Goal: Task Accomplishment & Management: Complete application form

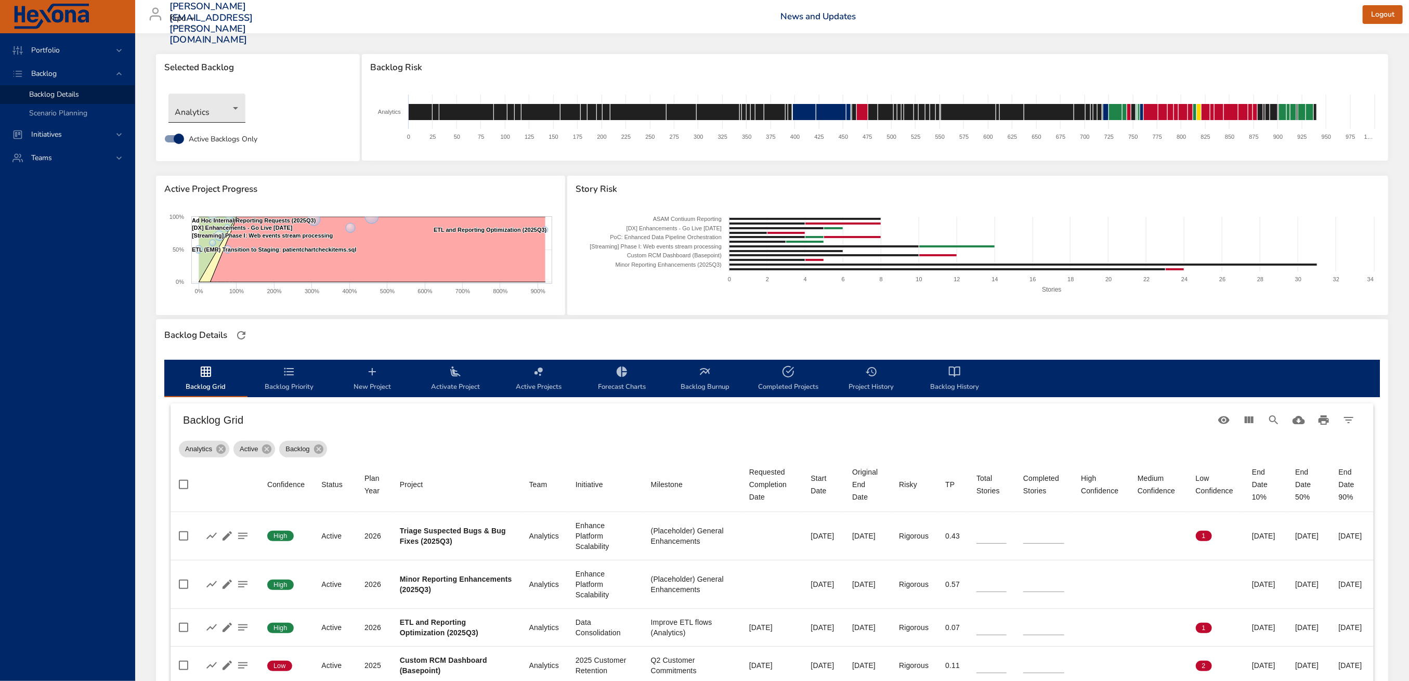
click at [211, 101] on body "Portfolio Backlog Backlog Details Scenario Planning Initiatives Teams [PERSON_N…" at bounding box center [704, 340] width 1409 height 681
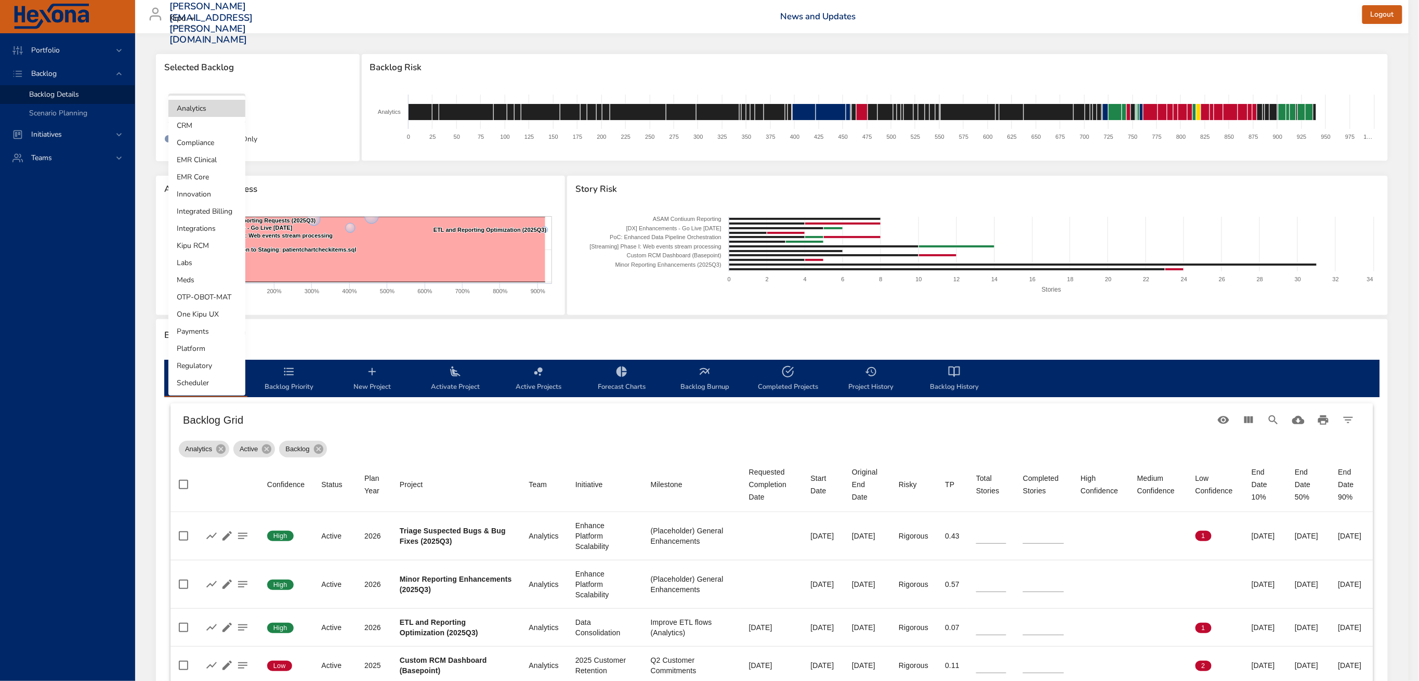
click at [222, 211] on li "Integrated Billing" at bounding box center [206, 211] width 77 height 17
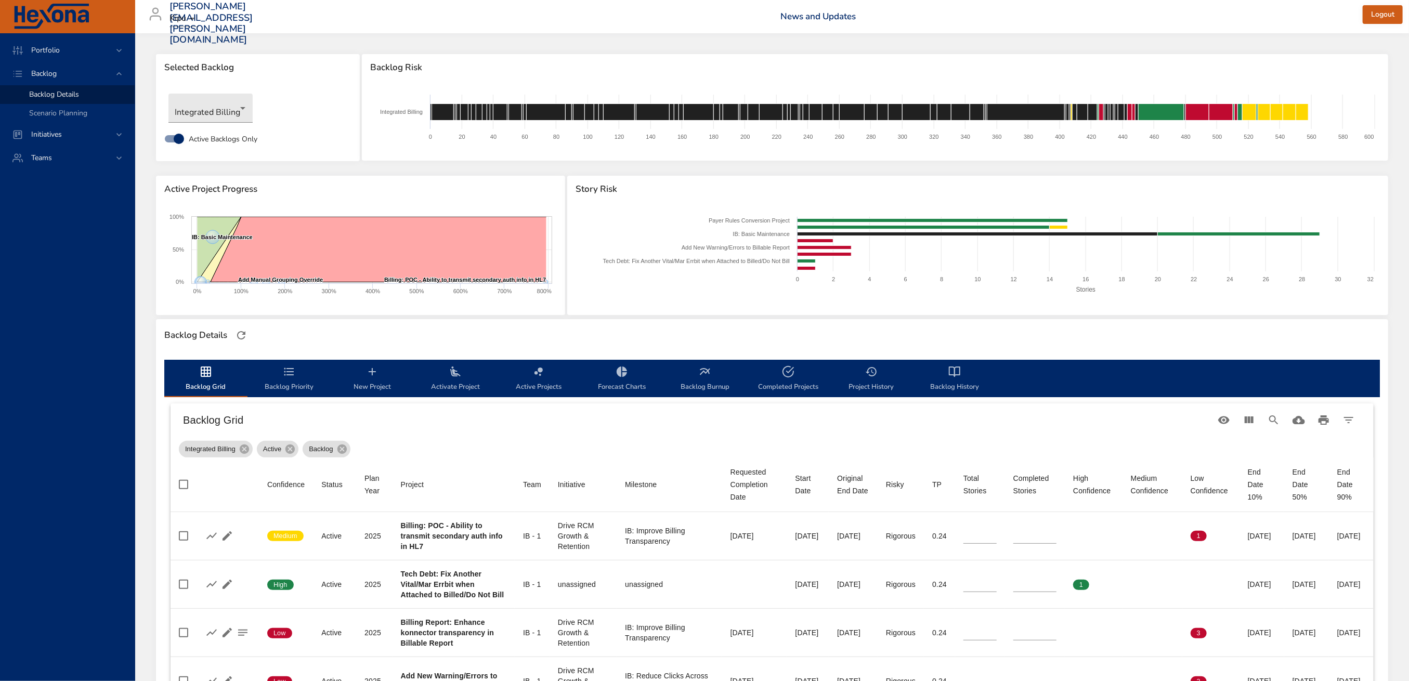
drag, startPoint x: 460, startPoint y: 386, endPoint x: 853, endPoint y: 315, distance: 399.8
click at [460, 386] on span "Activate Project" at bounding box center [455, 379] width 71 height 28
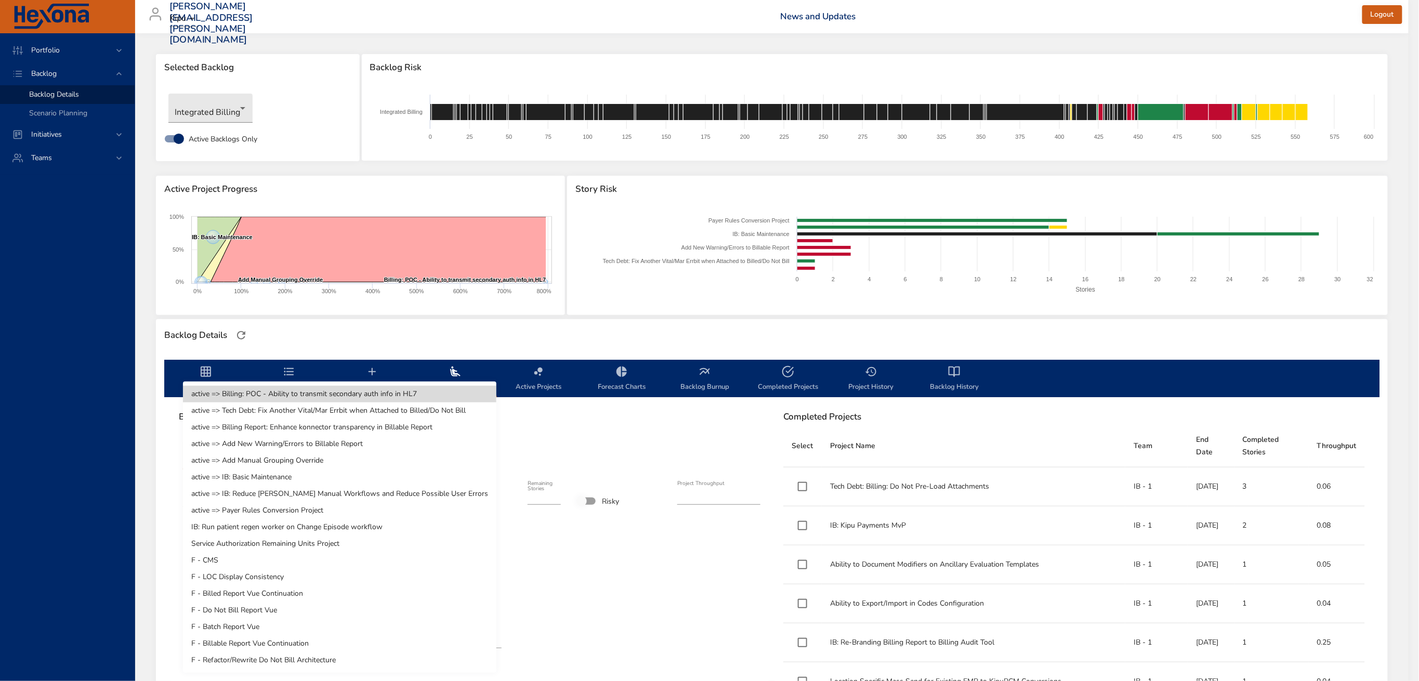
click at [445, 461] on body "Portfolio Backlog Backlog Details Scenario Planning Initiatives Teams [PERSON_N…" at bounding box center [709, 340] width 1419 height 681
click at [126, 598] on div at bounding box center [709, 340] width 1419 height 681
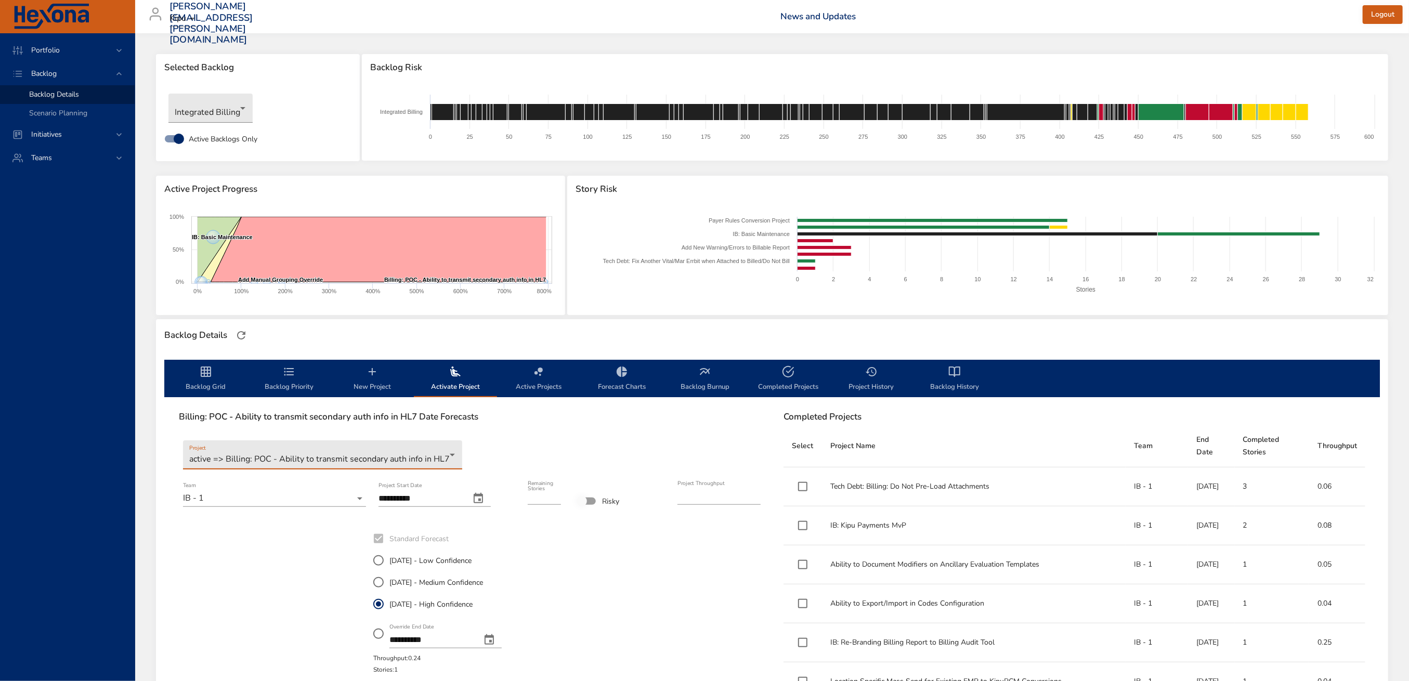
click at [544, 378] on span "Active Projects" at bounding box center [538, 379] width 71 height 28
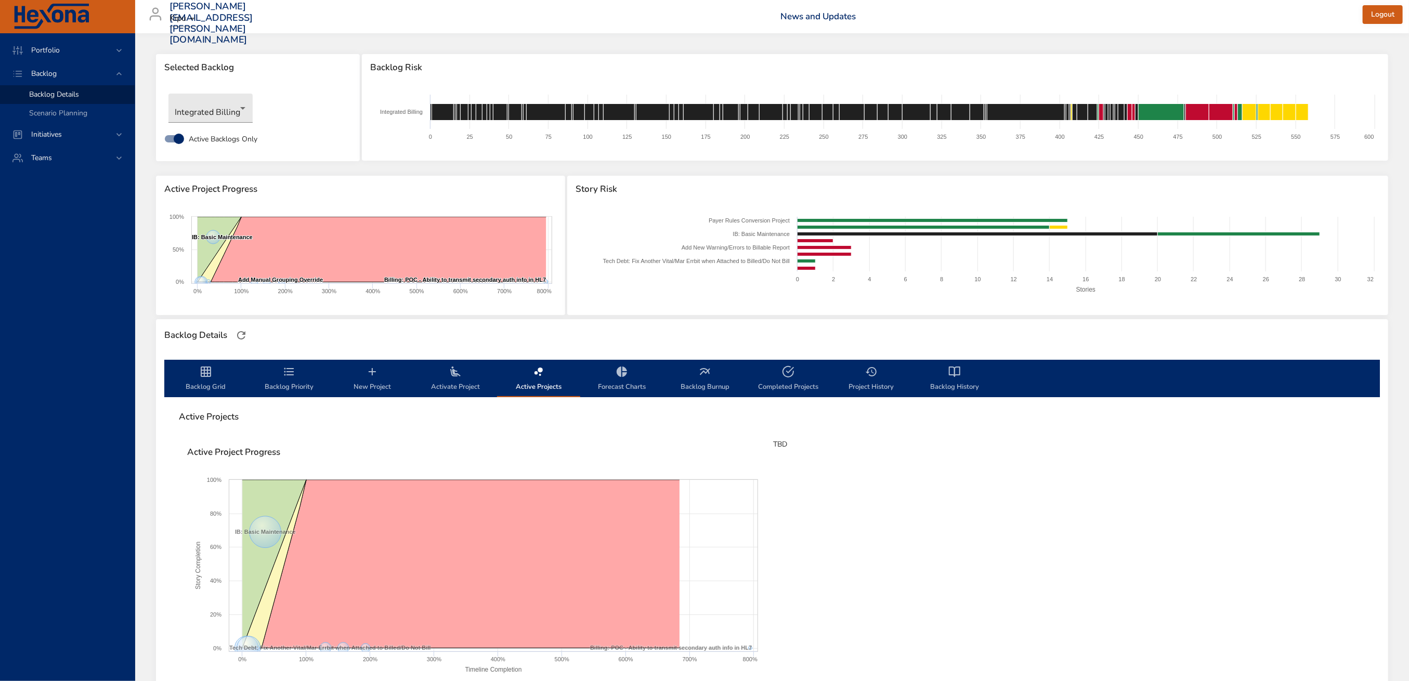
click at [211, 375] on icon "backlog-tab" at bounding box center [206, 371] width 10 height 10
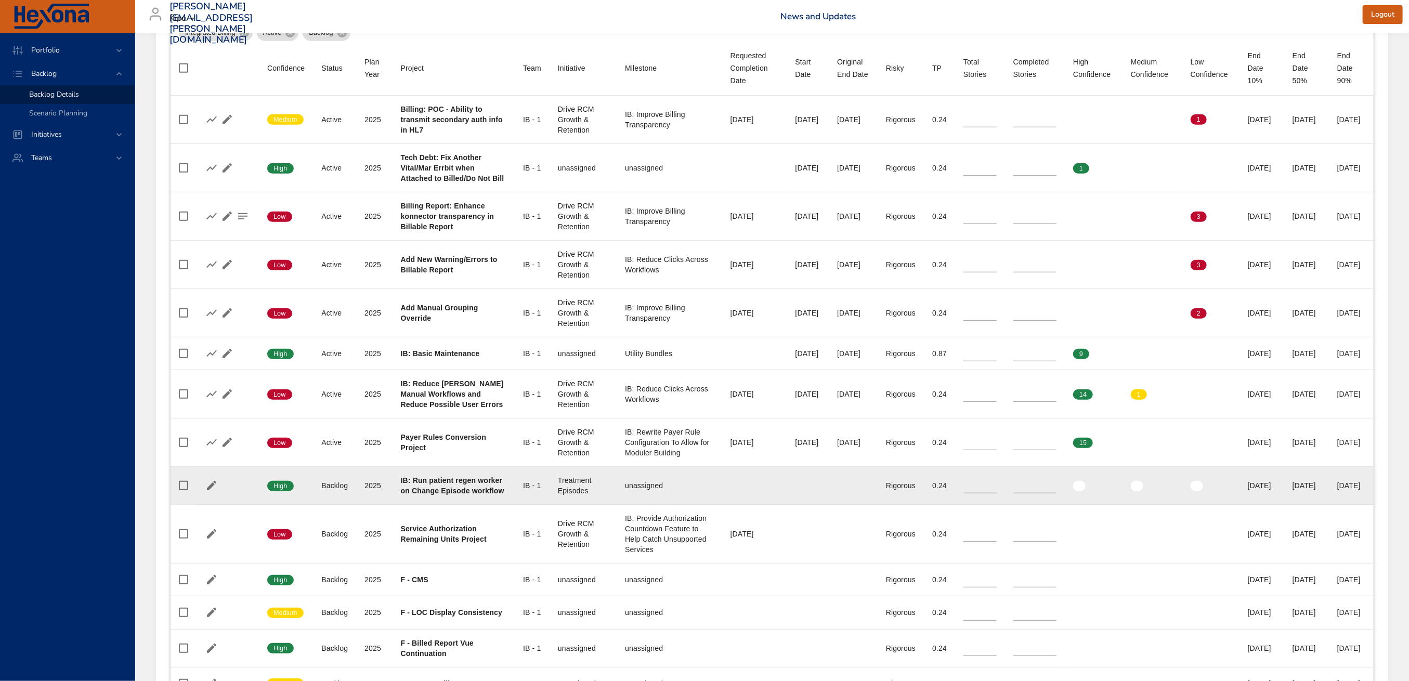
scroll to position [416, 0]
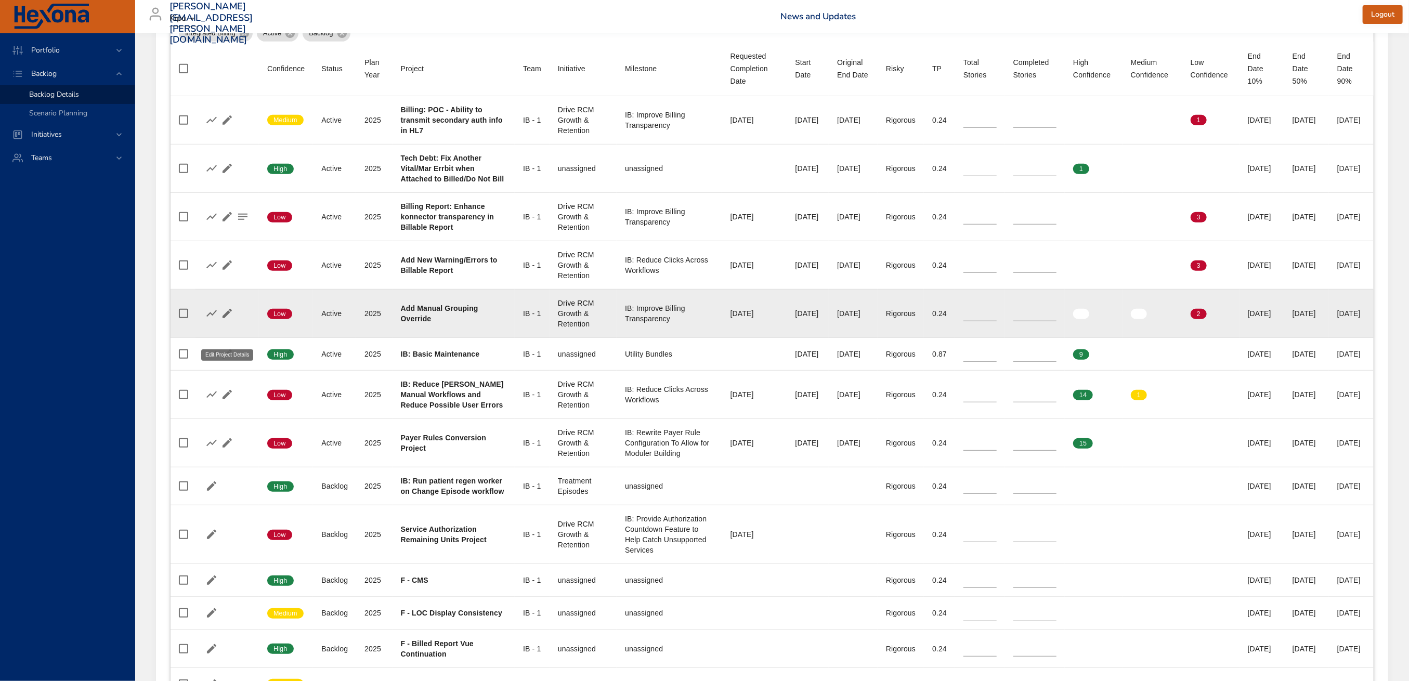
click at [227, 318] on icon "button" at bounding box center [226, 313] width 9 height 9
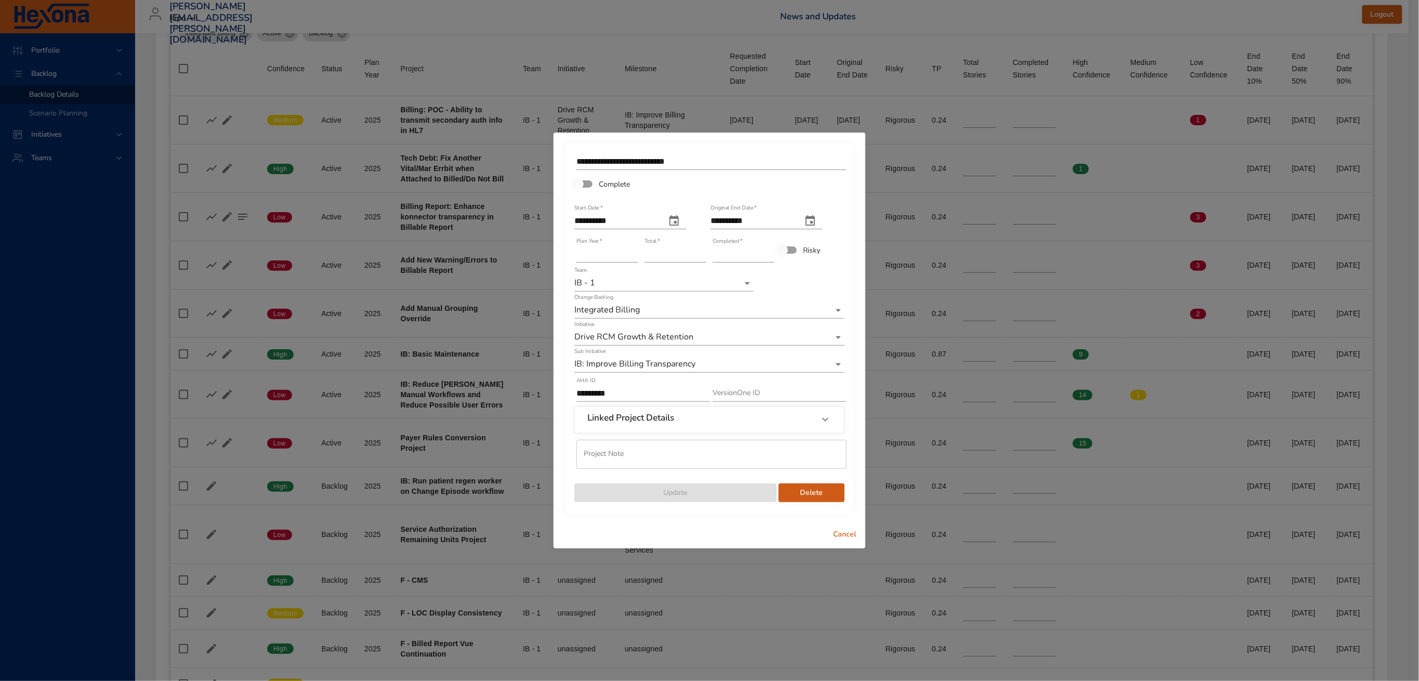
click at [683, 423] on div "Linked Project Details" at bounding box center [700, 420] width 226 height 14
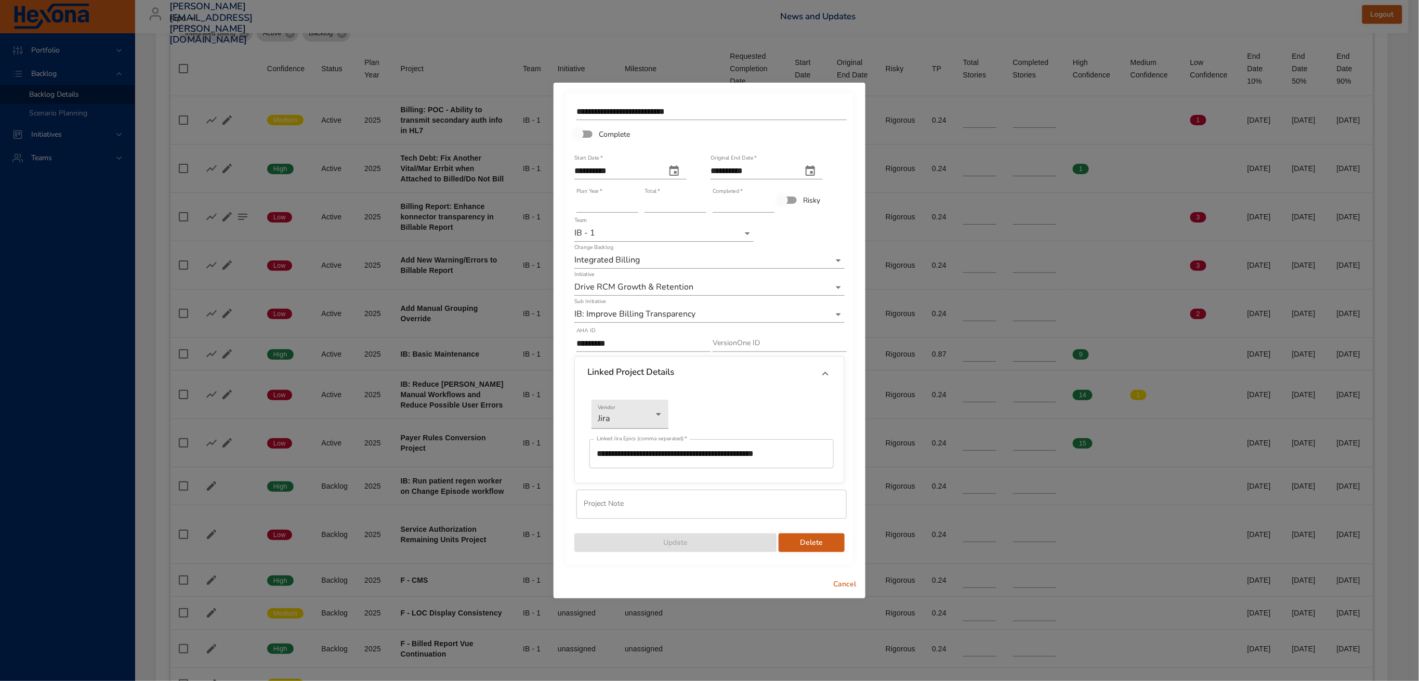
click at [700, 458] on input "**********" at bounding box center [711, 453] width 244 height 29
click at [841, 584] on span "Cancel" at bounding box center [844, 584] width 25 height 13
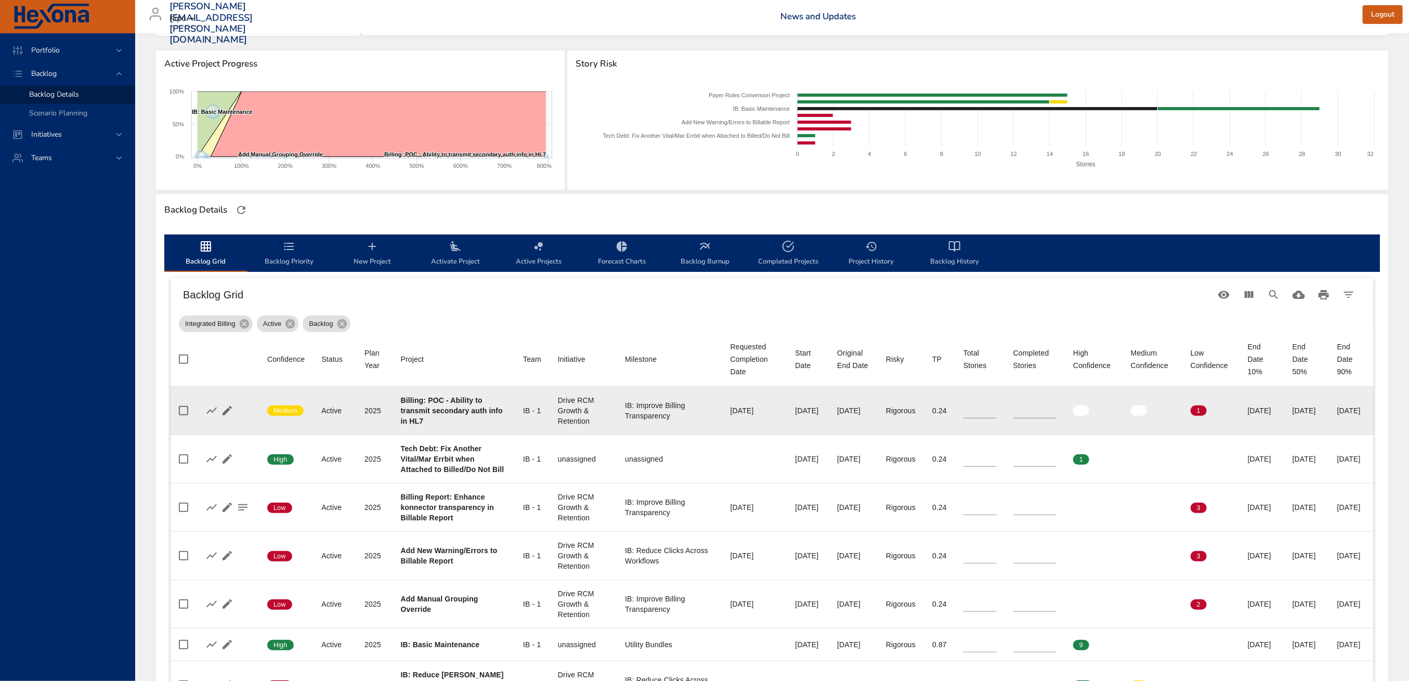
scroll to position [23, 0]
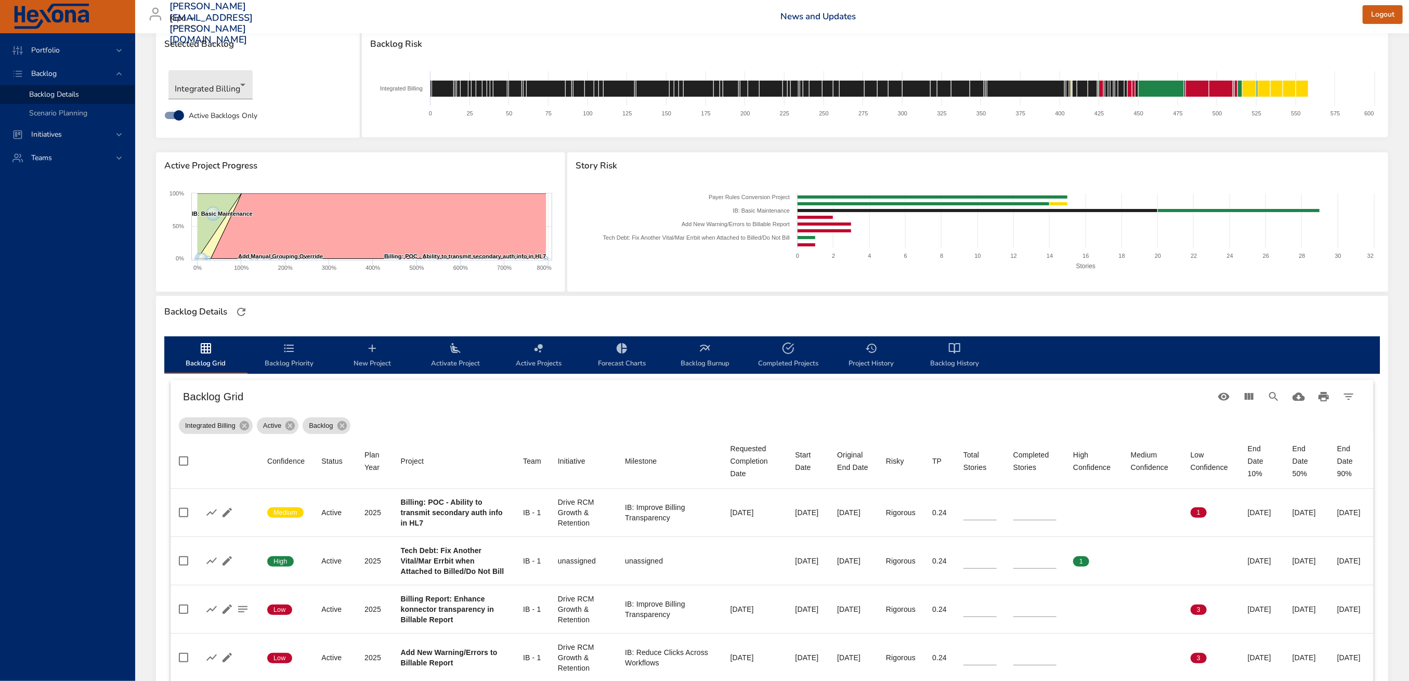
click at [372, 352] on icon "backlog-tab" at bounding box center [372, 348] width 12 height 12
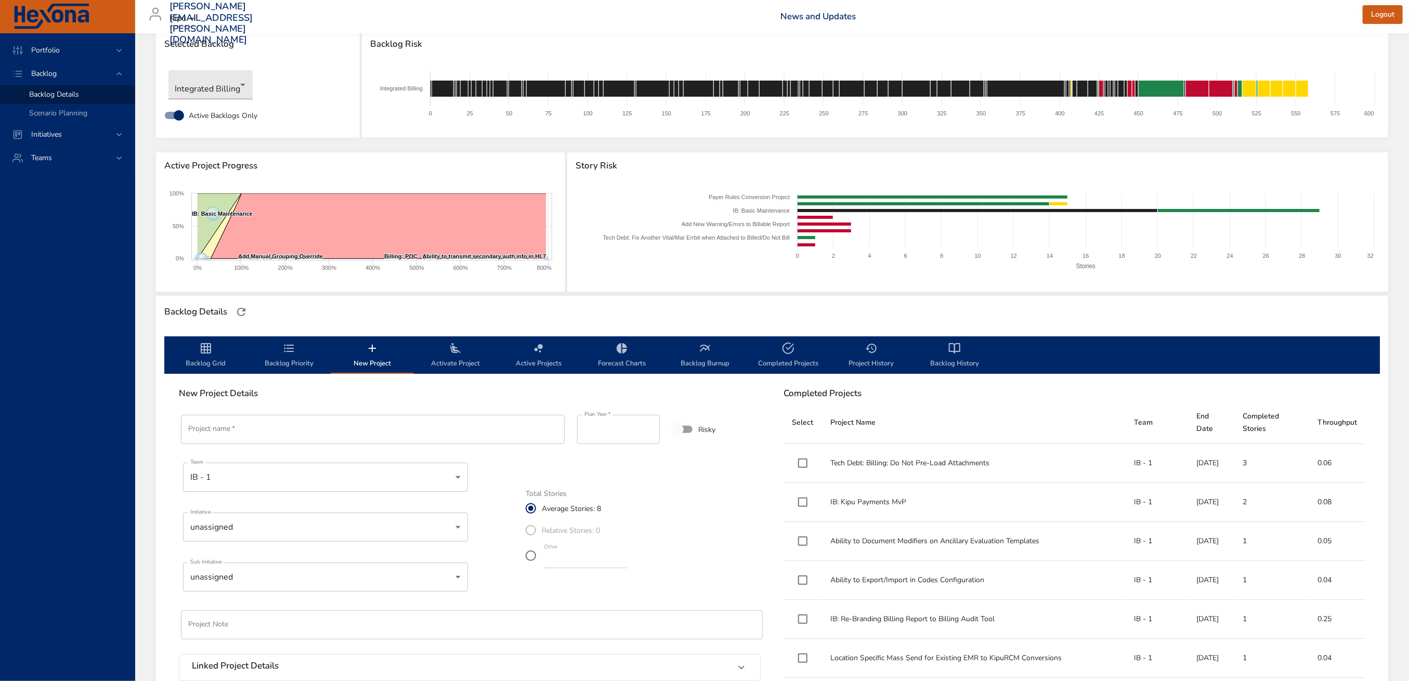
click at [477, 434] on input "Project name   *" at bounding box center [373, 429] width 384 height 29
paste input "**********"
type input "**********"
click at [113, 304] on div "Portfolio Backlog Backlog Details Scenario Planning Initiatives Teams" at bounding box center [67, 357] width 135 height 648
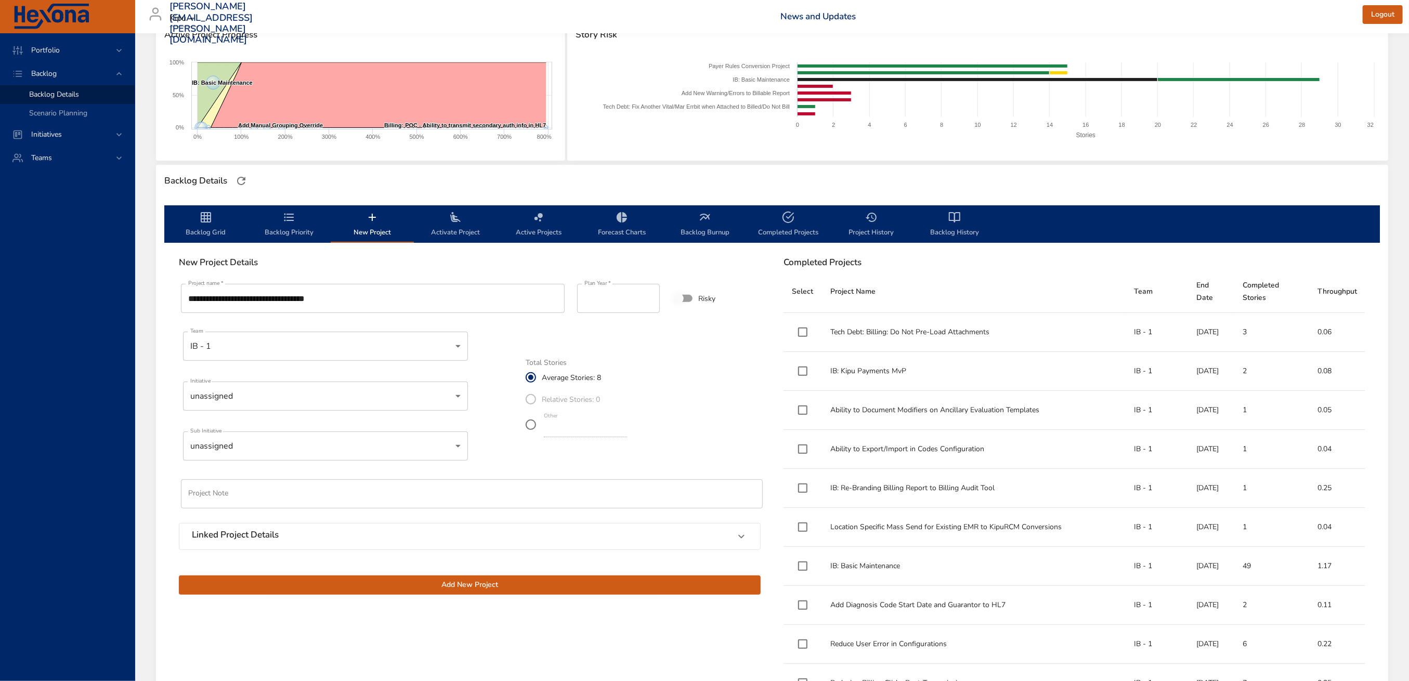
scroll to position [162, 0]
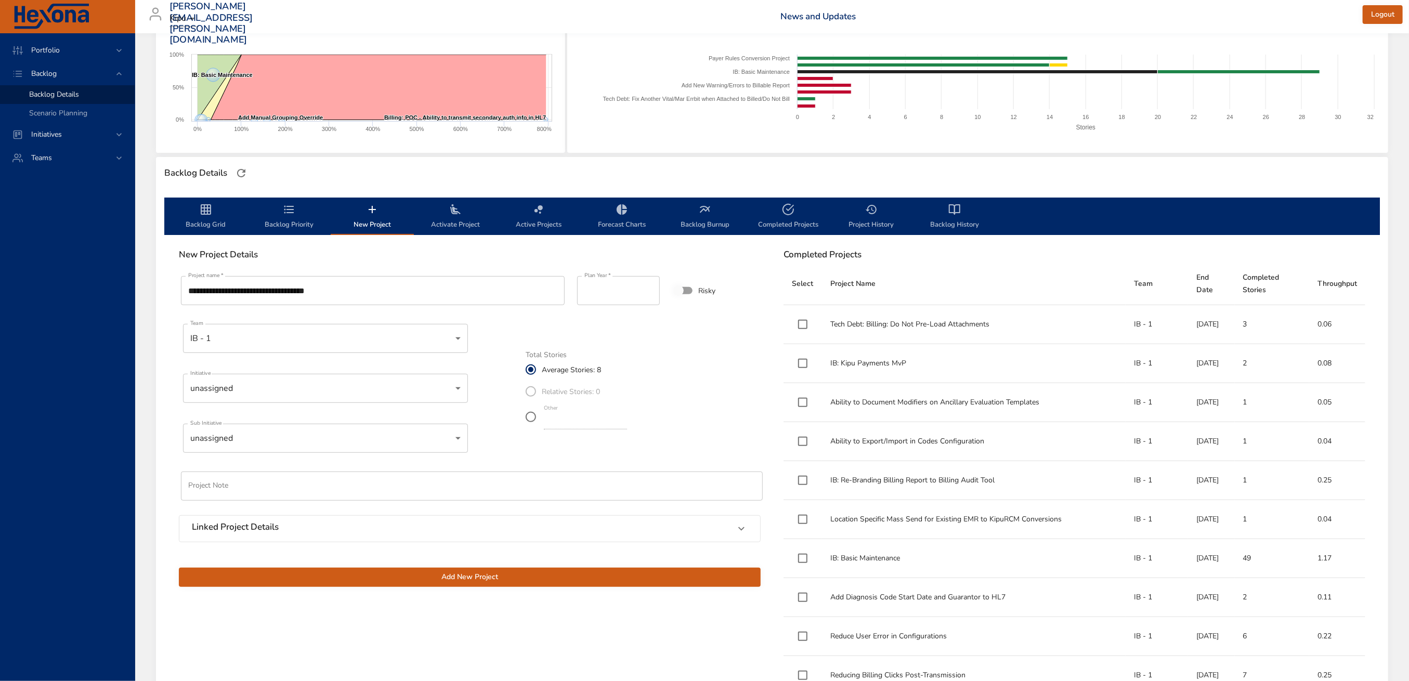
click at [432, 483] on input "text" at bounding box center [472, 485] width 582 height 29
click at [418, 524] on div "Linked Project Details" at bounding box center [460, 529] width 537 height 14
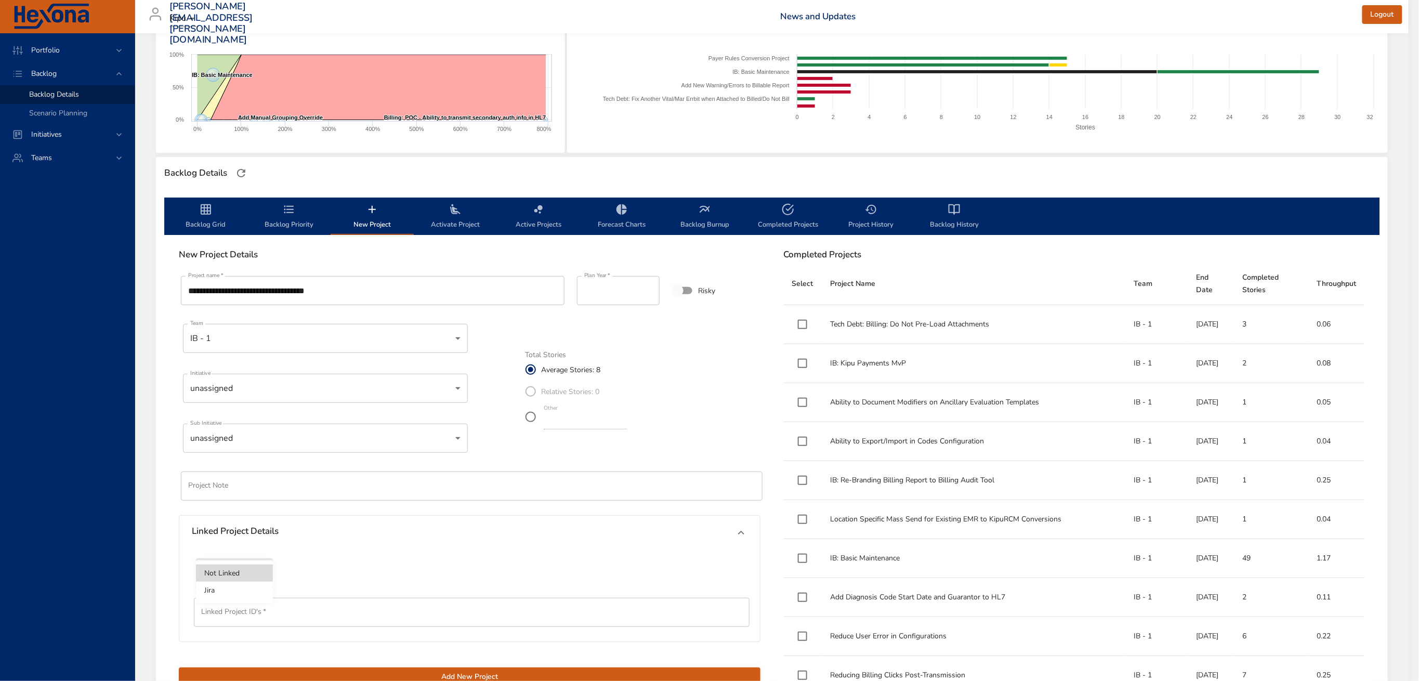
click at [239, 519] on body "Portfolio Backlog Backlog Details Scenario Planning Initiatives Teams [PERSON_N…" at bounding box center [709, 178] width 1419 height 681
click at [239, 591] on li "Jira" at bounding box center [234, 590] width 77 height 17
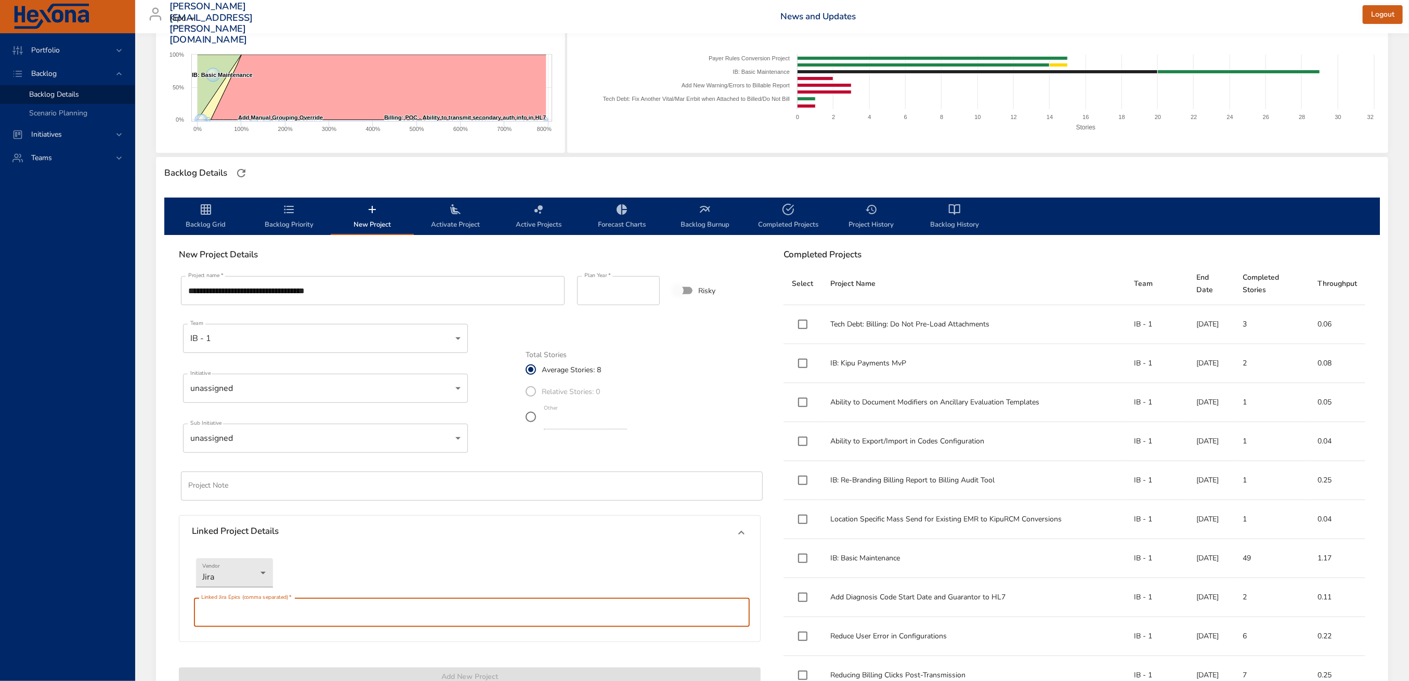
click at [315, 612] on input "text" at bounding box center [472, 612] width 556 height 29
paste input "**********"
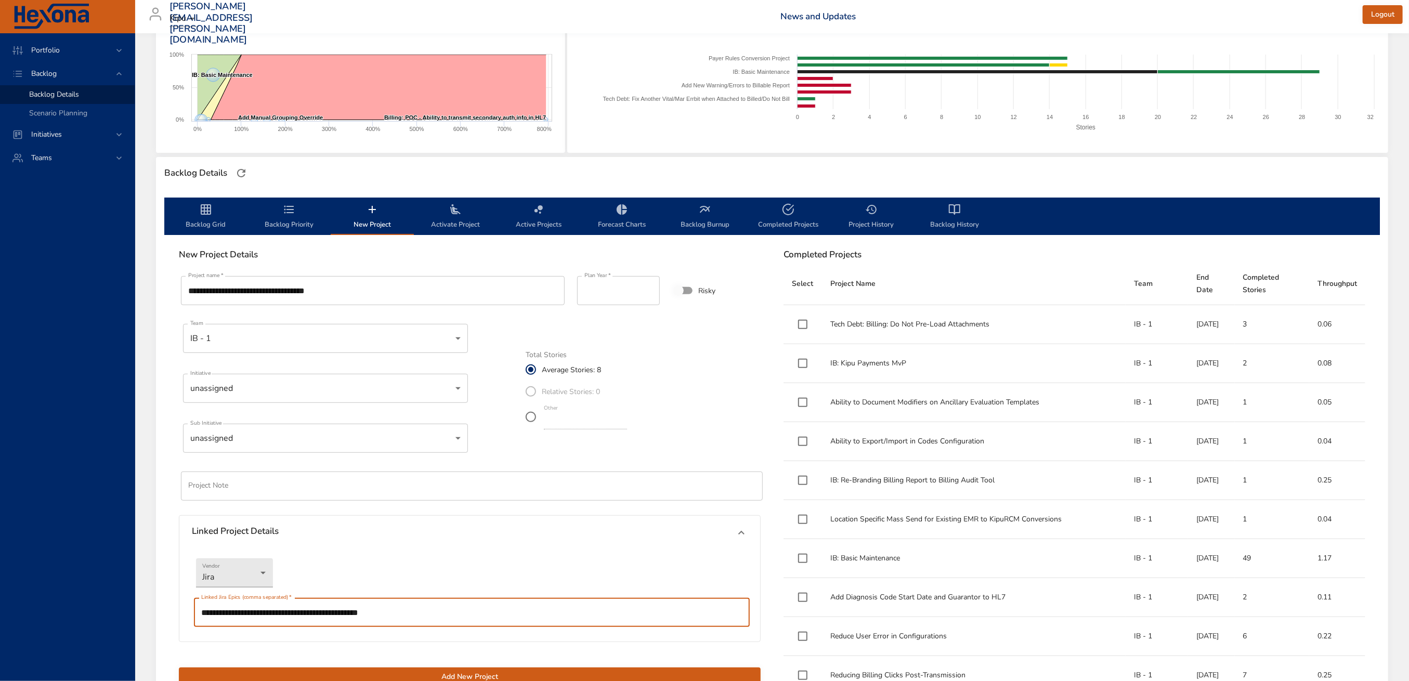
type input "**********"
click at [605, 457] on div "**********" at bounding box center [470, 480] width 594 height 425
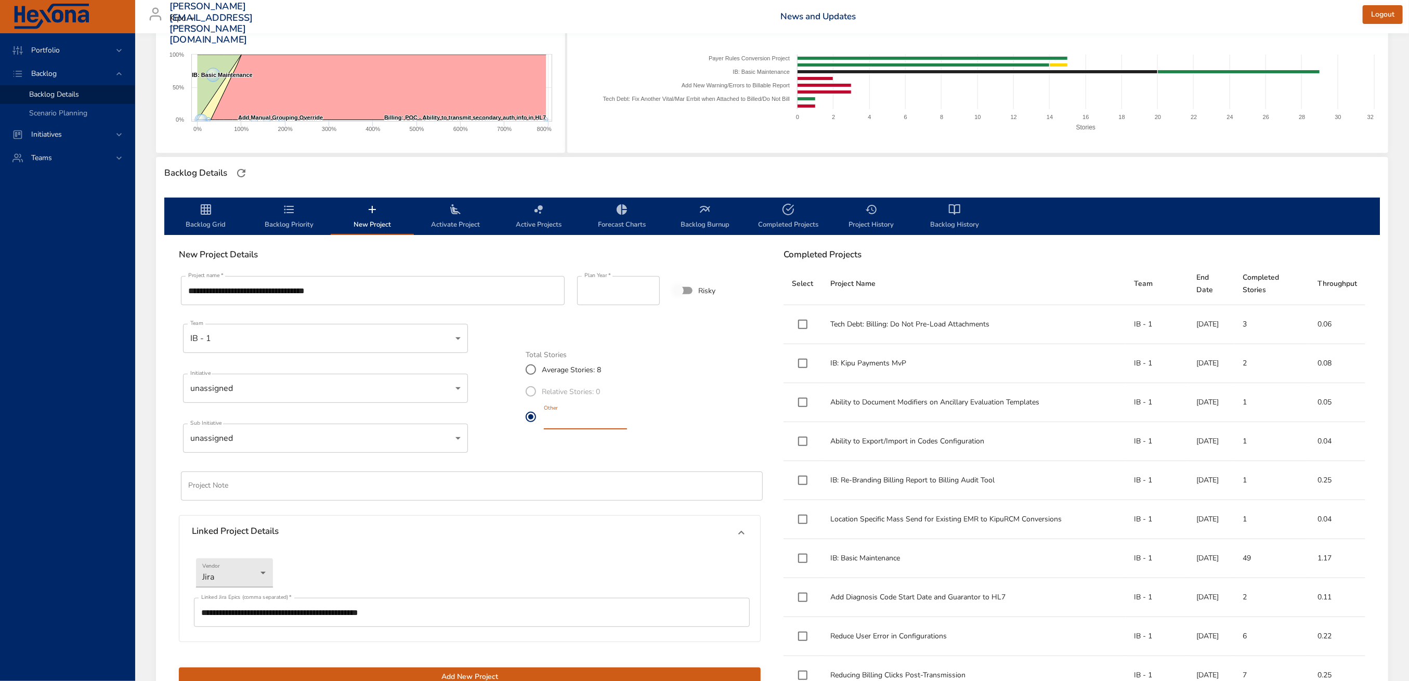
click at [590, 419] on input "*" at bounding box center [585, 421] width 83 height 17
click at [714, 407] on div "Total Stories Average Stories: 8 Relative Stories: 0 Other *" at bounding box center [643, 391] width 235 height 80
click at [597, 422] on input "*" at bounding box center [585, 421] width 83 height 17
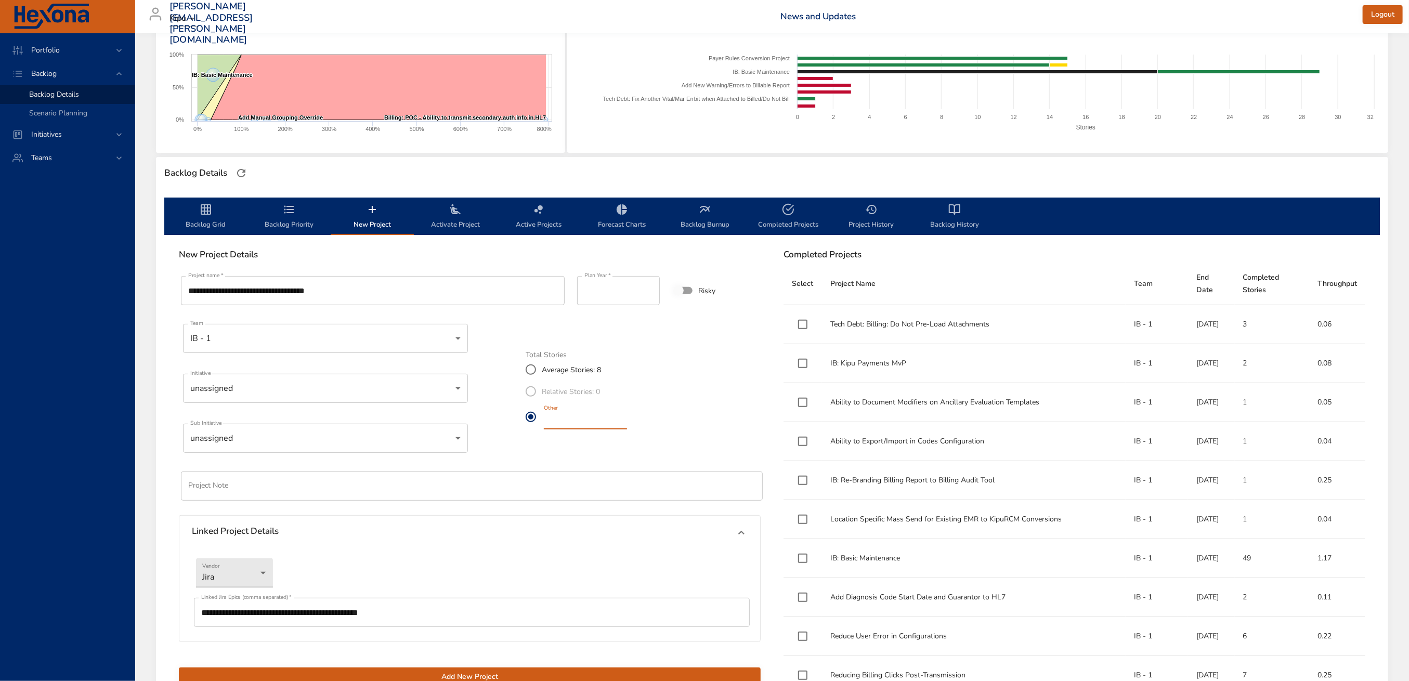
click at [597, 422] on input "*" at bounding box center [585, 421] width 83 height 17
type input "*"
click at [687, 409] on div "Total Stories Average Stories: 8 Relative Stories: 0 Other *" at bounding box center [643, 391] width 235 height 80
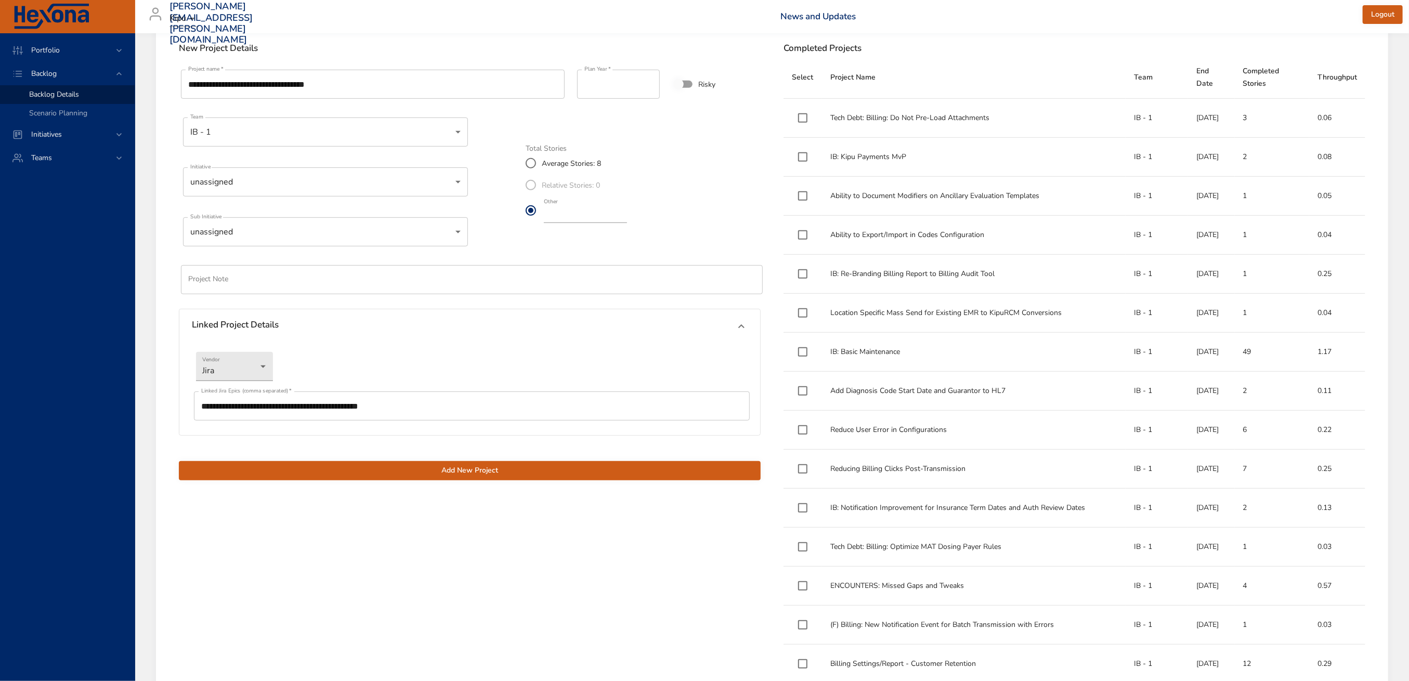
scroll to position [370, 0]
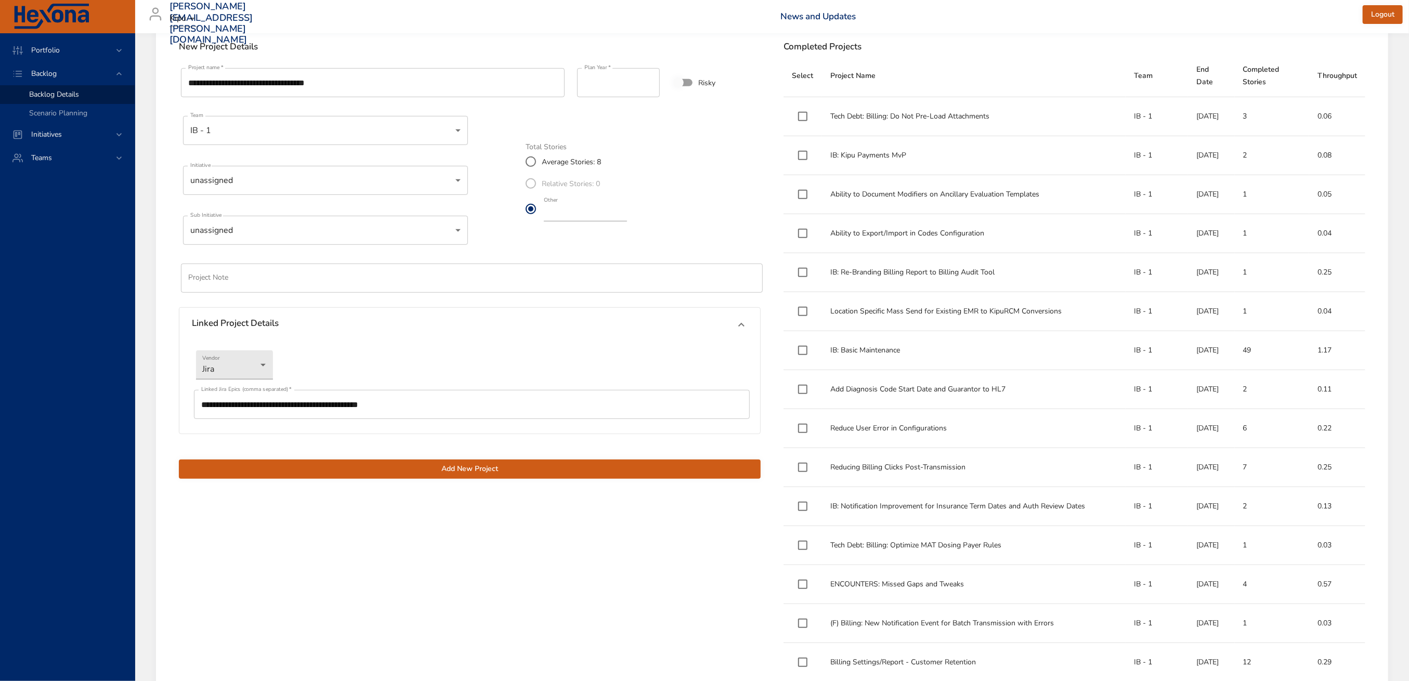
click at [528, 467] on span "Add New Project" at bounding box center [469, 469] width 565 height 13
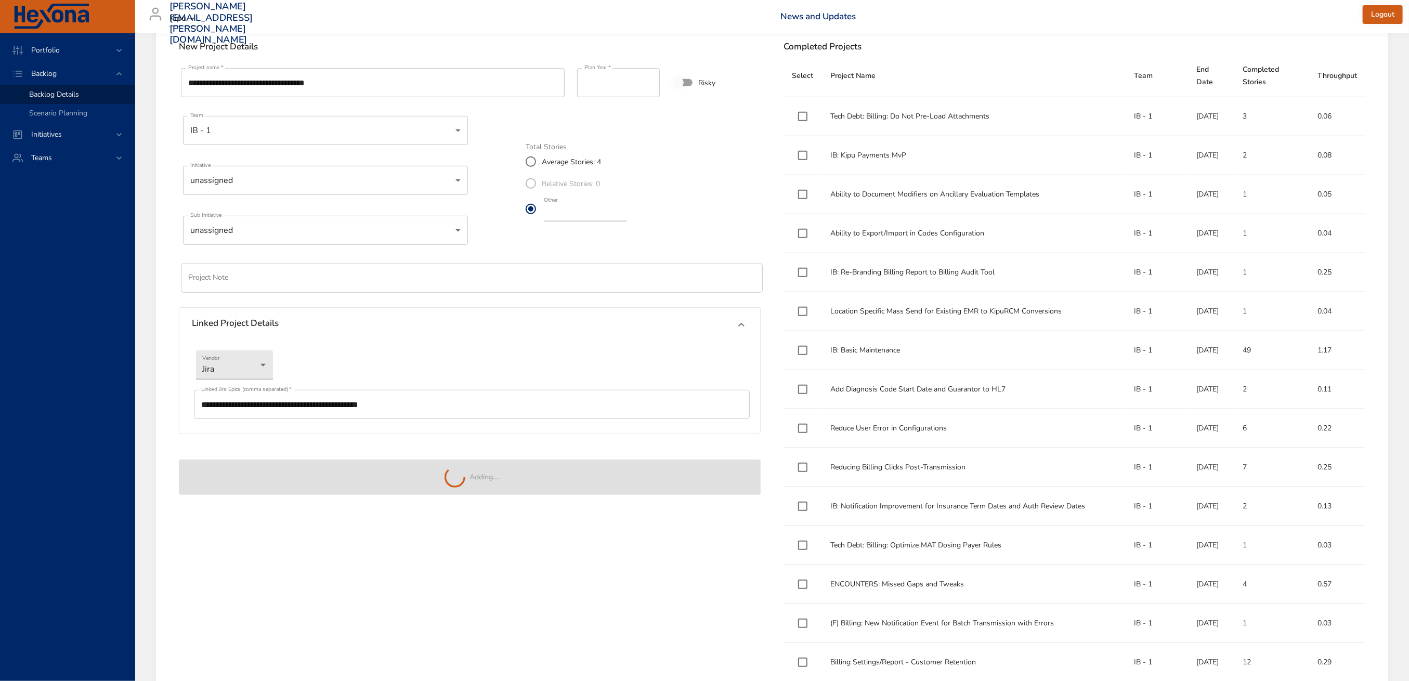
type input "*"
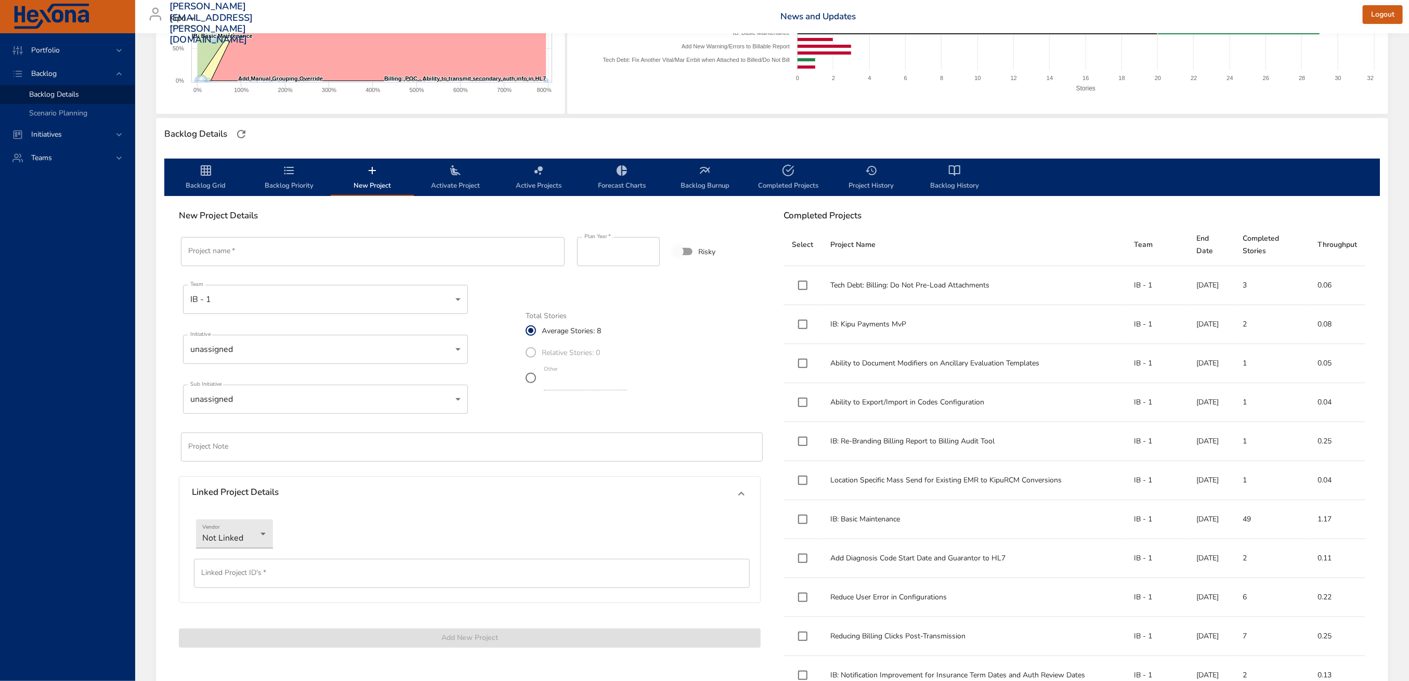
scroll to position [23, 0]
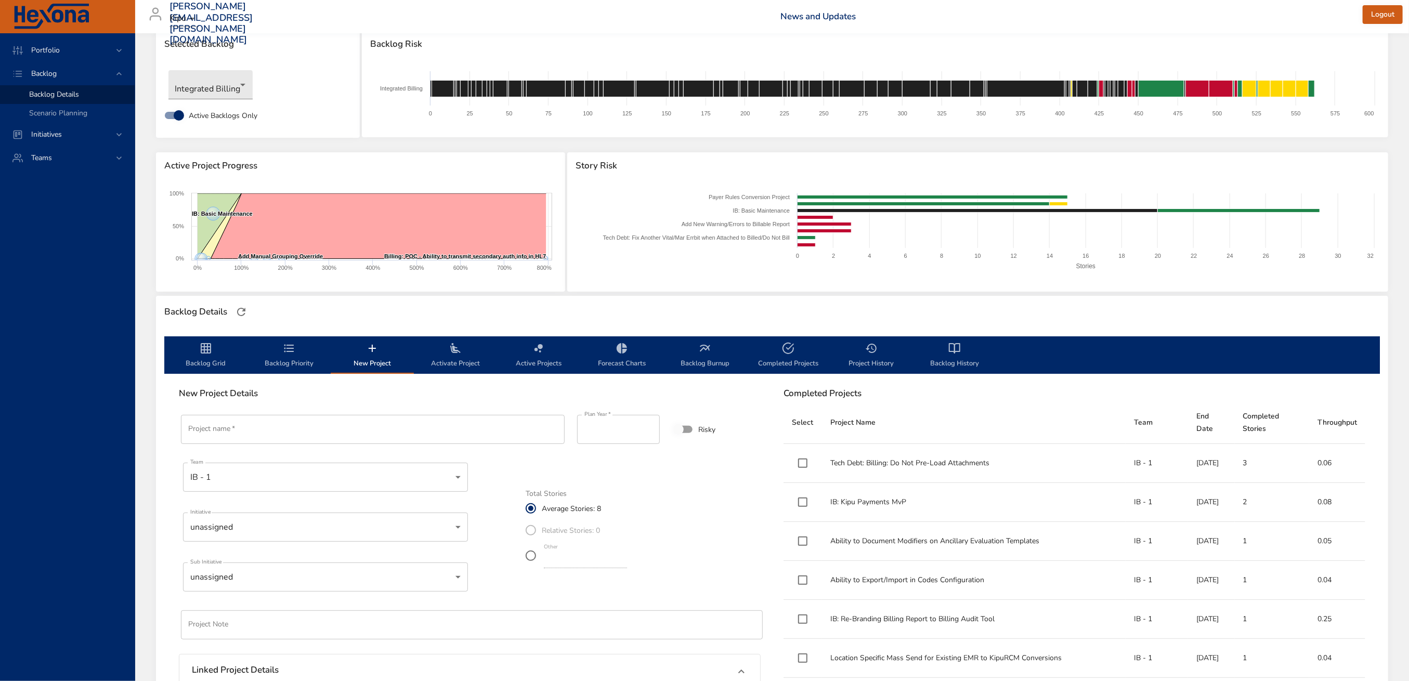
click at [467, 356] on span "Activate Project" at bounding box center [455, 356] width 71 height 28
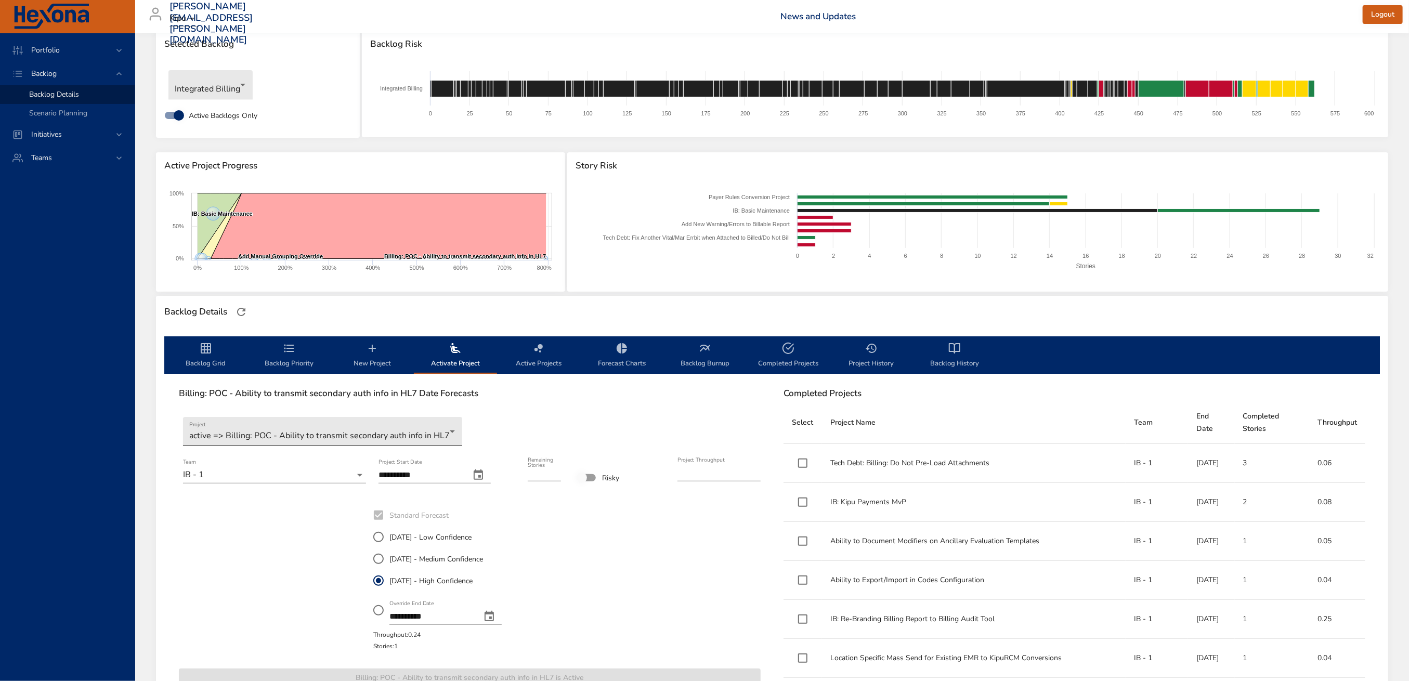
click at [371, 425] on body "Portfolio Backlog Backlog Details Scenario Planning Initiatives Teams [PERSON_N…" at bounding box center [704, 317] width 1409 height 681
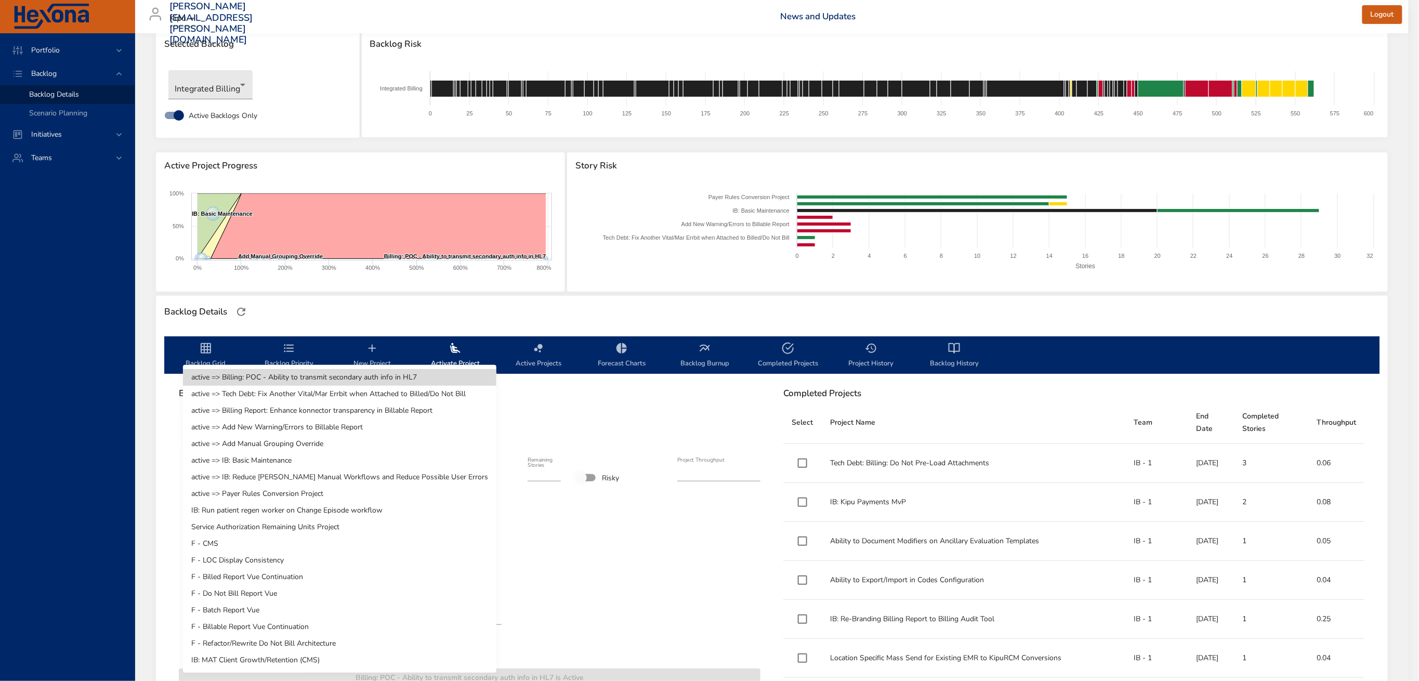
click at [325, 664] on li "IB: MAT Client Growth/Retention (CMS)" at bounding box center [339, 660] width 313 height 17
type input "*"
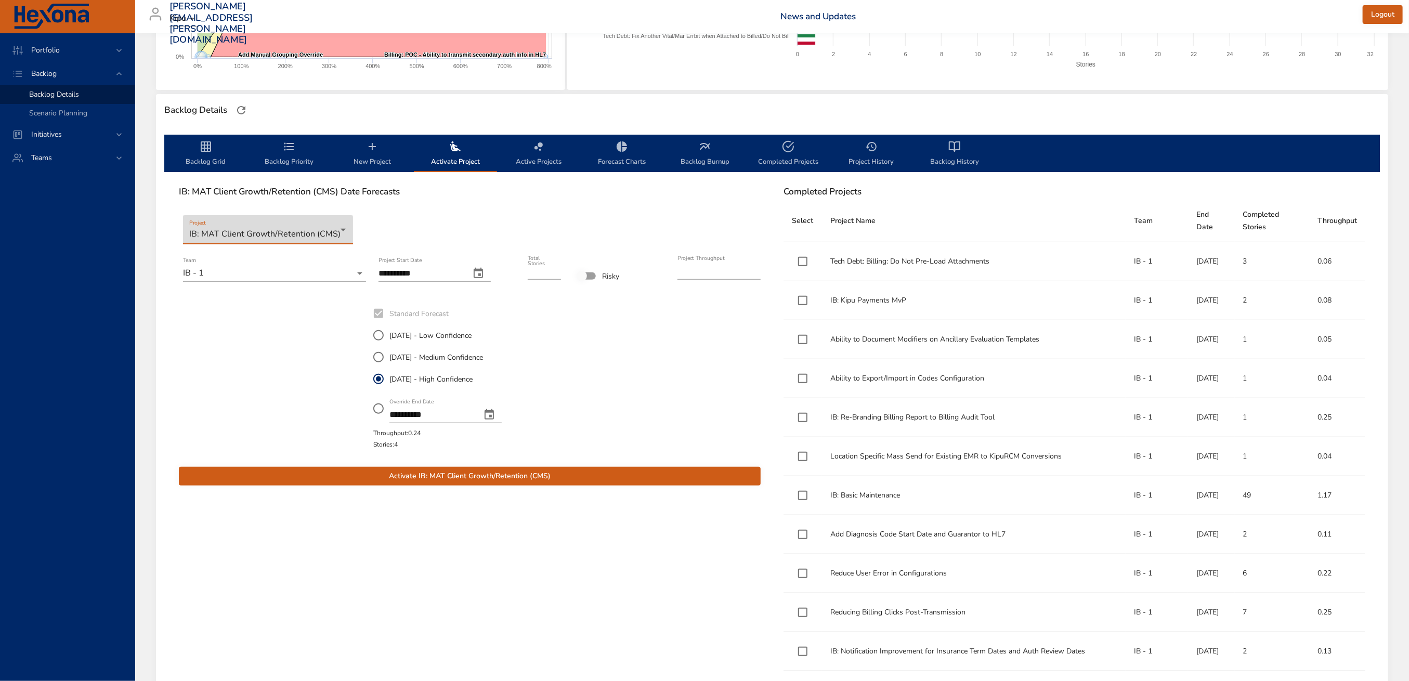
scroll to position [231, 0]
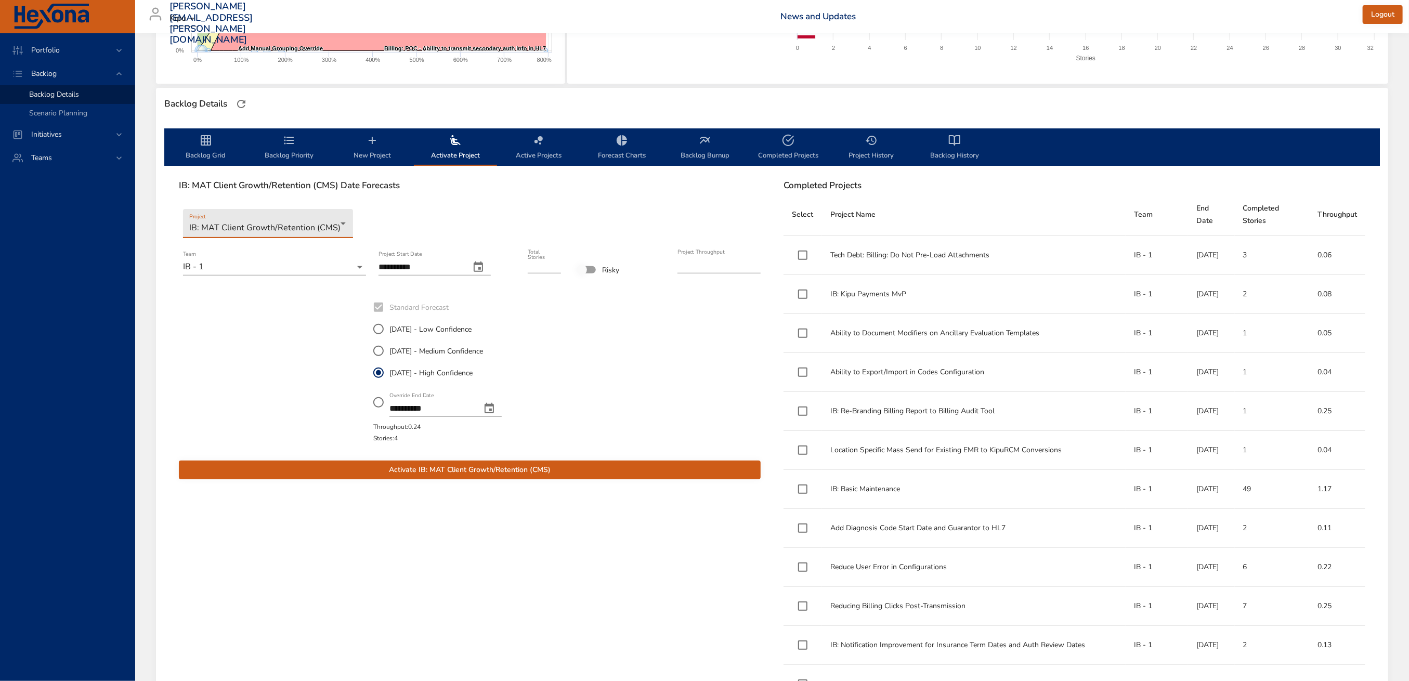
click at [579, 473] on span "Activate IB: MAT Client Growth/Retention (CMS)" at bounding box center [469, 470] width 565 height 13
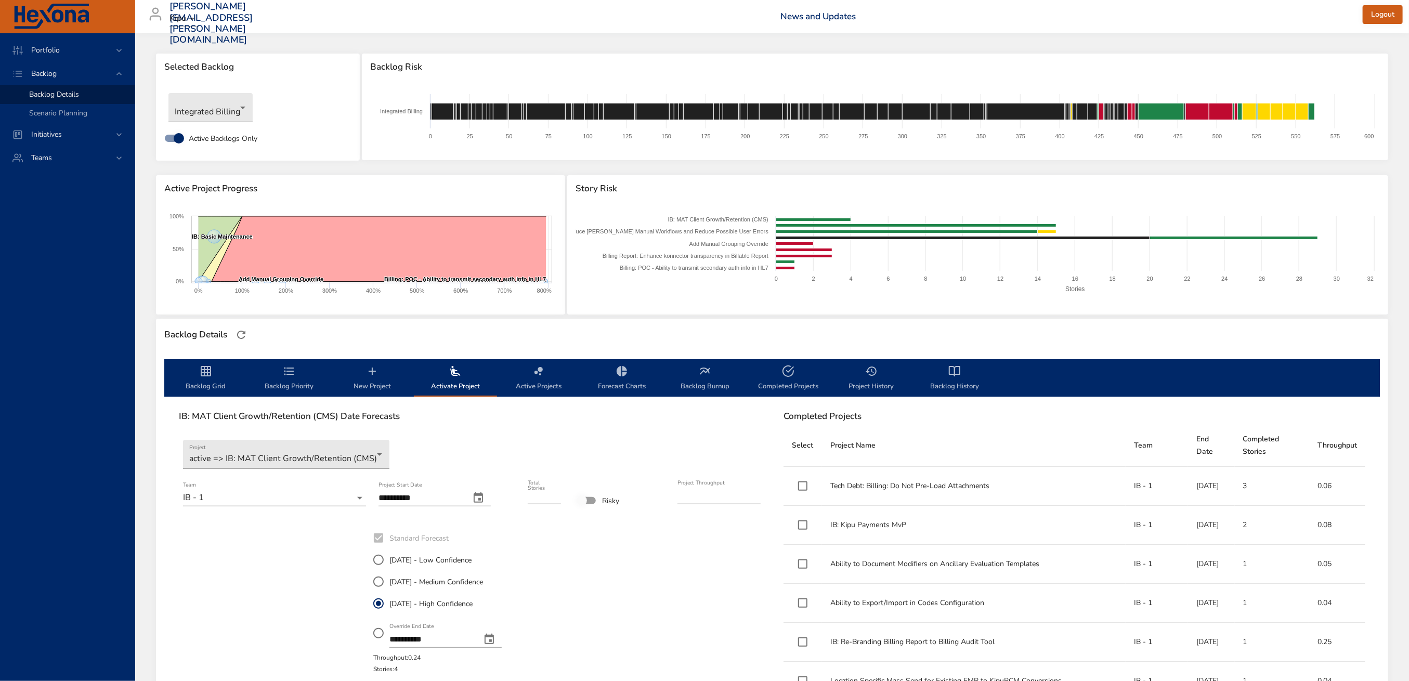
scroll to position [0, 0]
click at [291, 369] on icon "backlog-tab" at bounding box center [289, 371] width 12 height 12
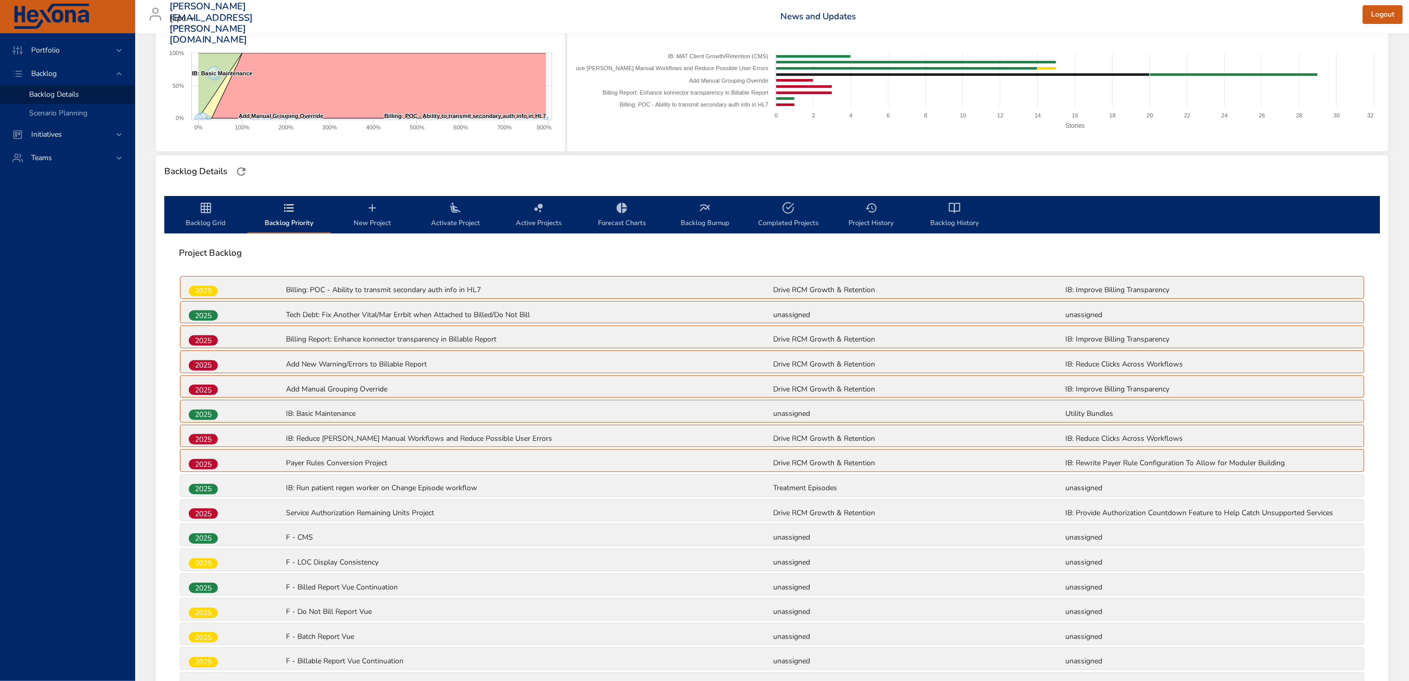
scroll to position [297, 0]
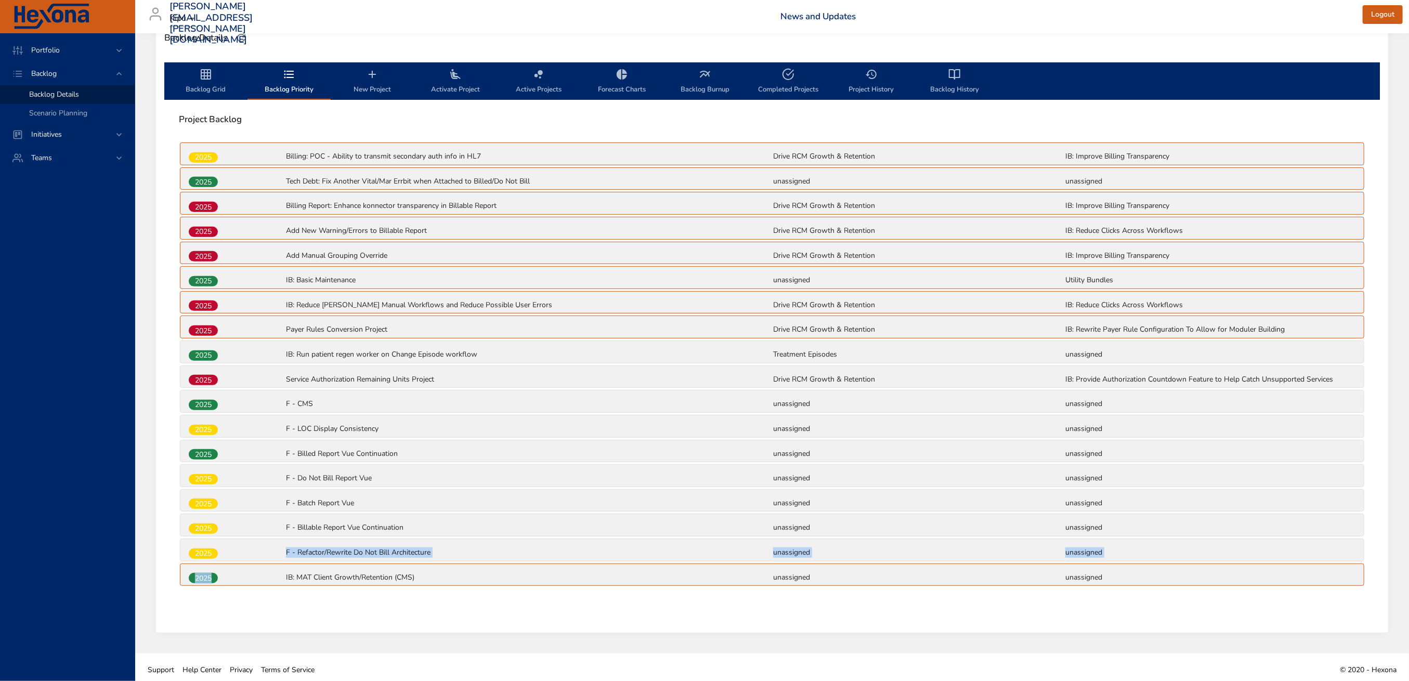
drag, startPoint x: 252, startPoint y: 575, endPoint x: 299, endPoint y: 561, distance: 49.7
click at [278, 564] on div "2025 IB: MAT Client Growth/Retention (CMS) unassigned unassigned" at bounding box center [771, 575] width 1183 height 22
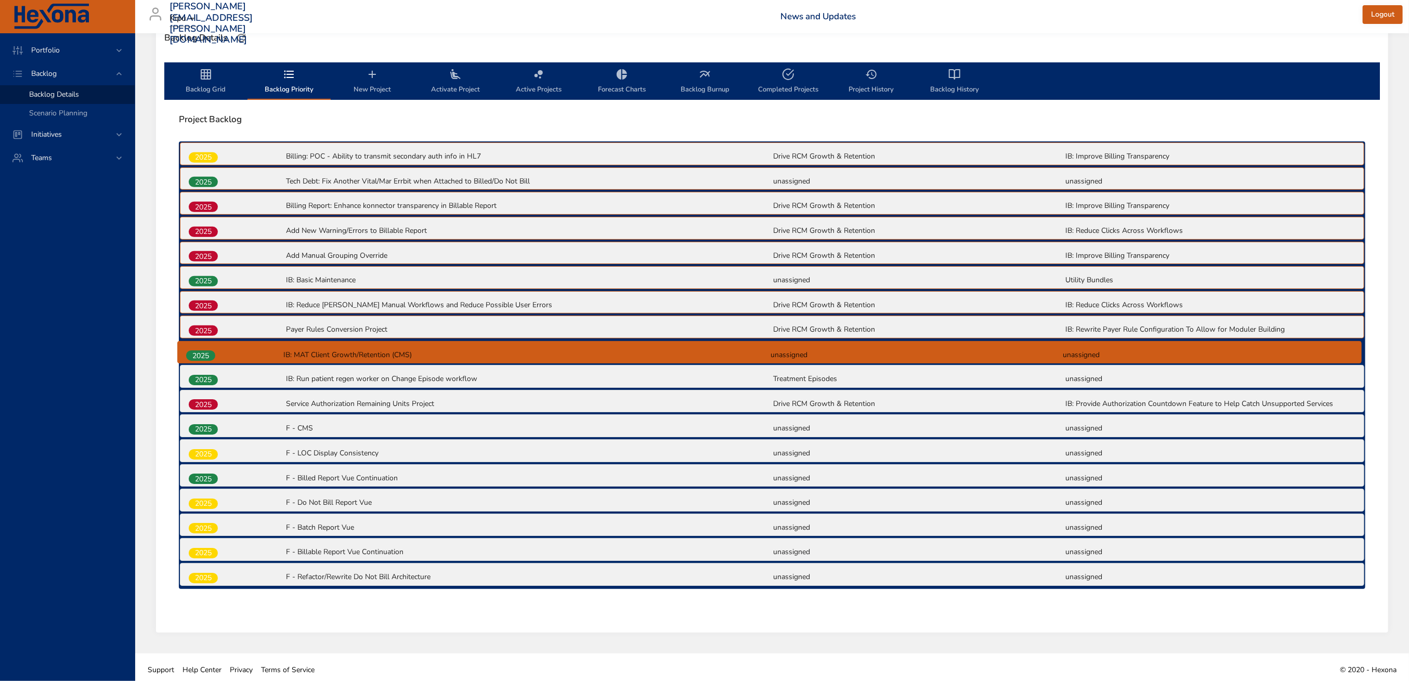
drag, startPoint x: 204, startPoint y: 578, endPoint x: 199, endPoint y: 352, distance: 226.2
click at [199, 352] on div "2025 Billing: POC - Ability to transmit secondary auth info in HL7 Drive RCM Gr…" at bounding box center [772, 364] width 1186 height 447
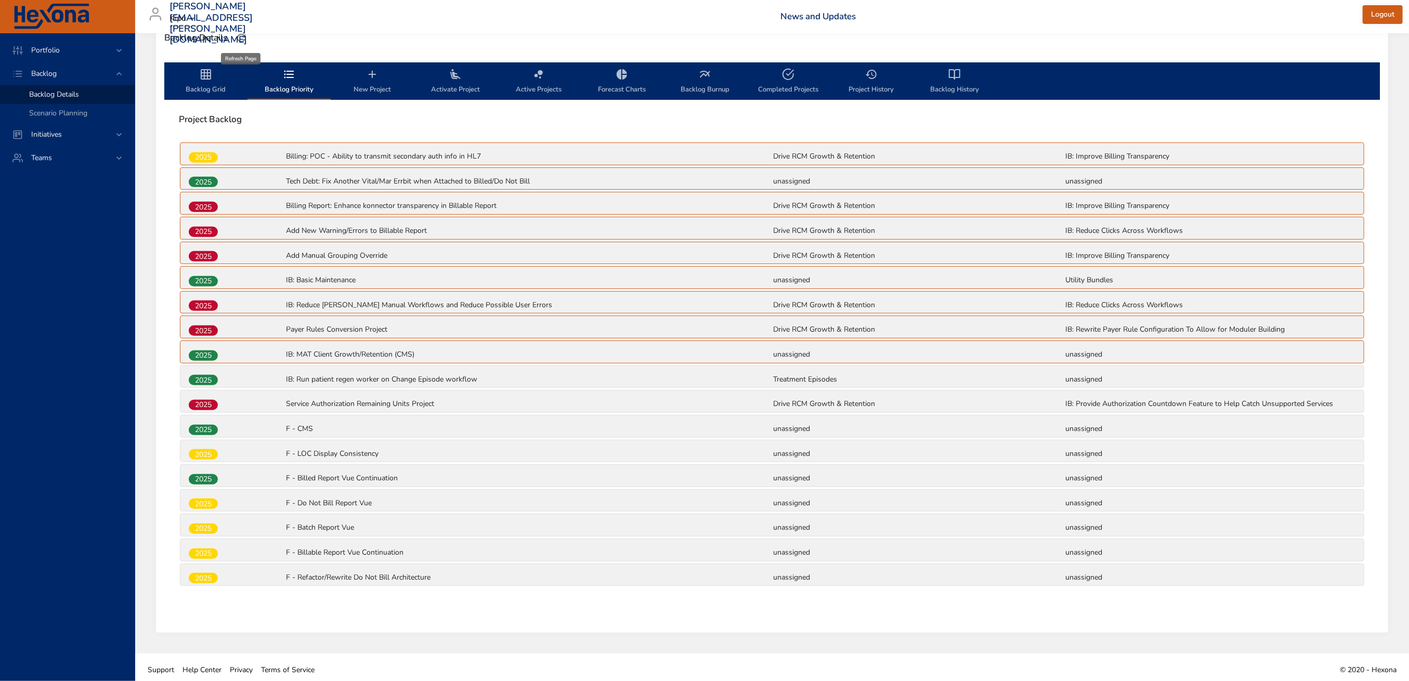
click at [239, 35] on icon "button" at bounding box center [241, 38] width 12 height 12
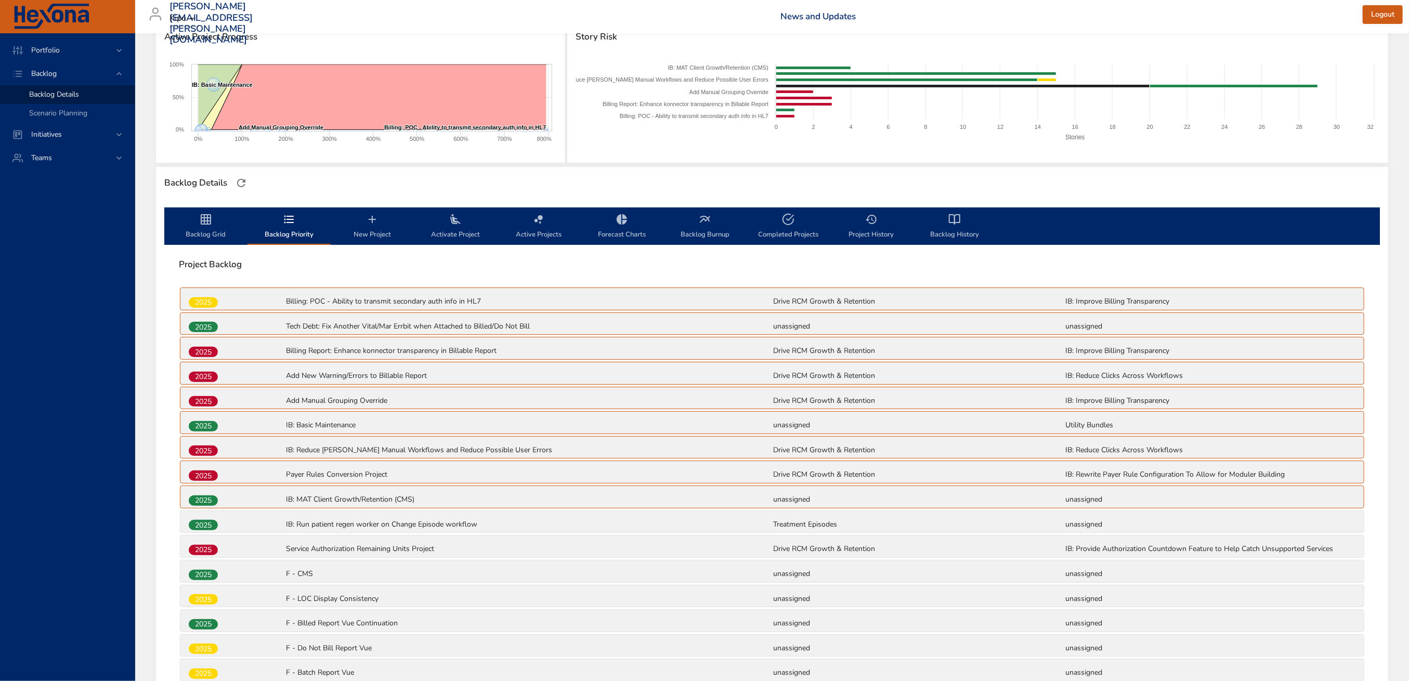
scroll to position [0, 0]
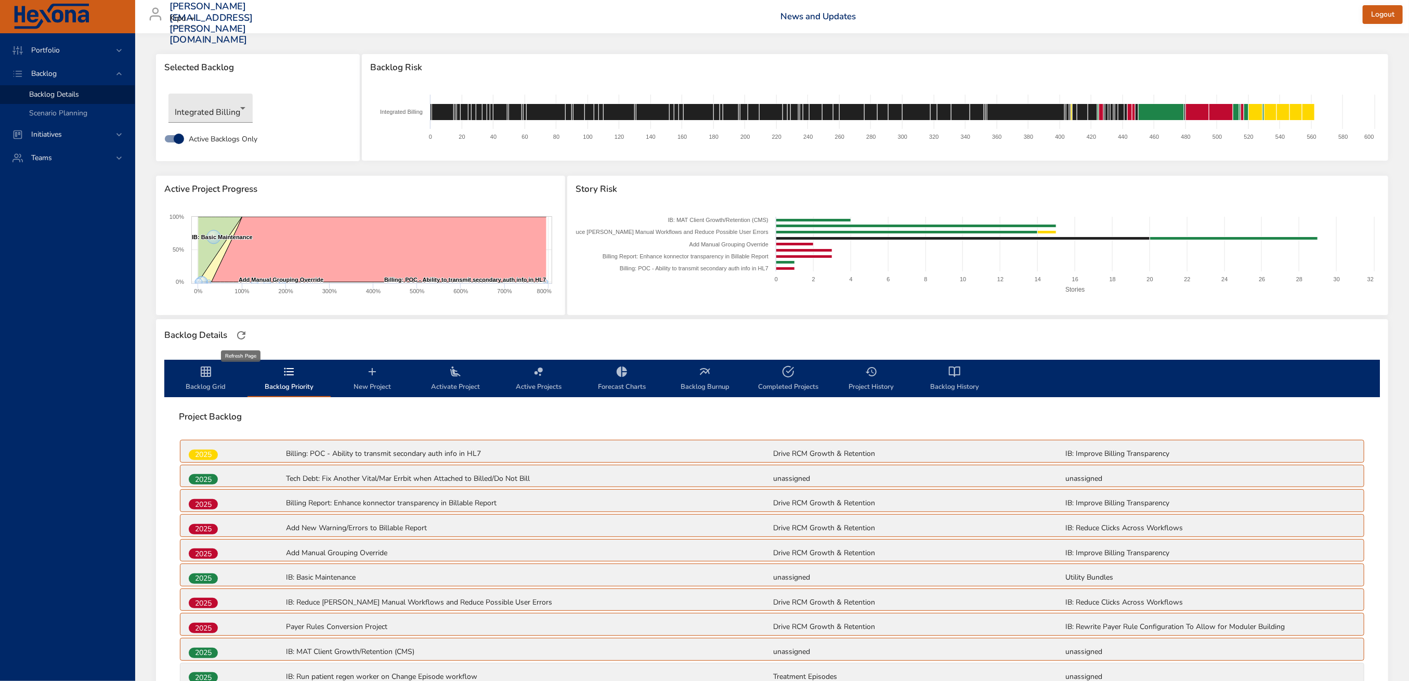
drag, startPoint x: 244, startPoint y: 333, endPoint x: 280, endPoint y: 327, distance: 35.8
click at [244, 333] on icon "button" at bounding box center [241, 335] width 8 height 8
click at [202, 370] on icon "backlog-tab" at bounding box center [206, 371] width 10 height 10
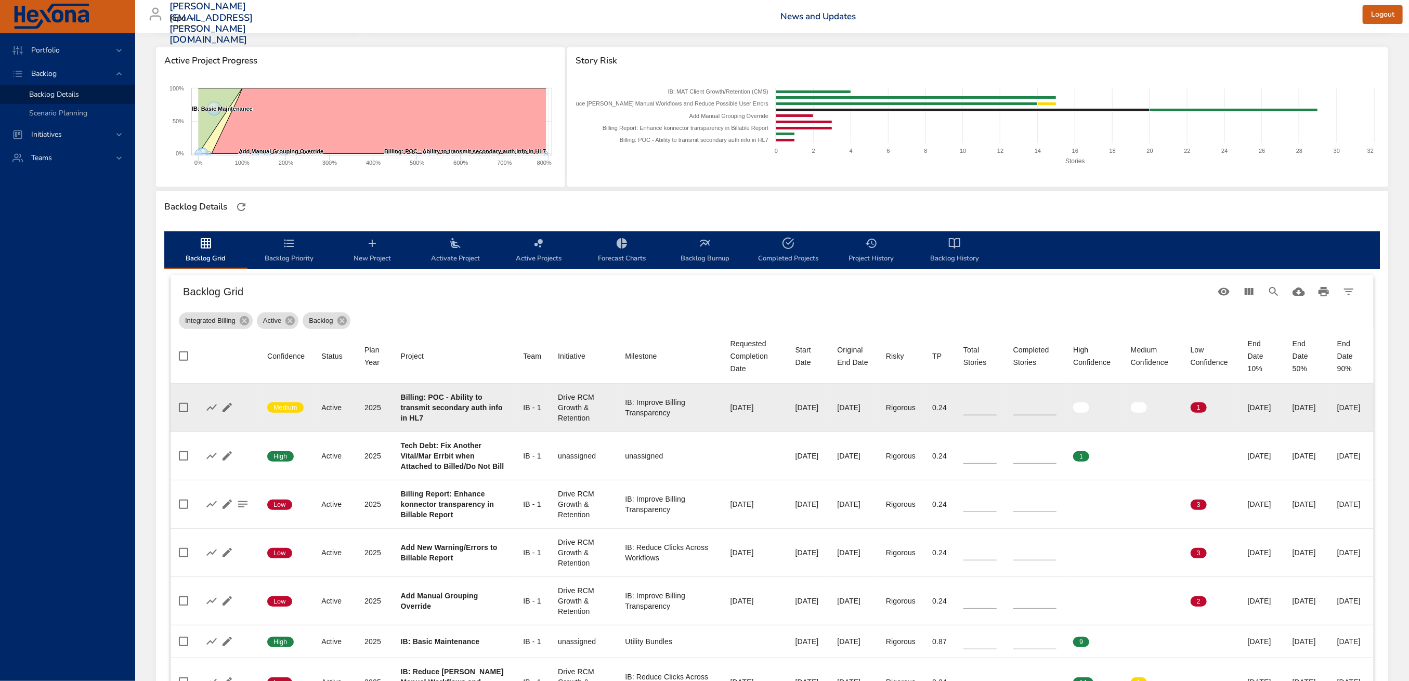
scroll to position [346, 0]
